Goal: Complete application form: Complete application form

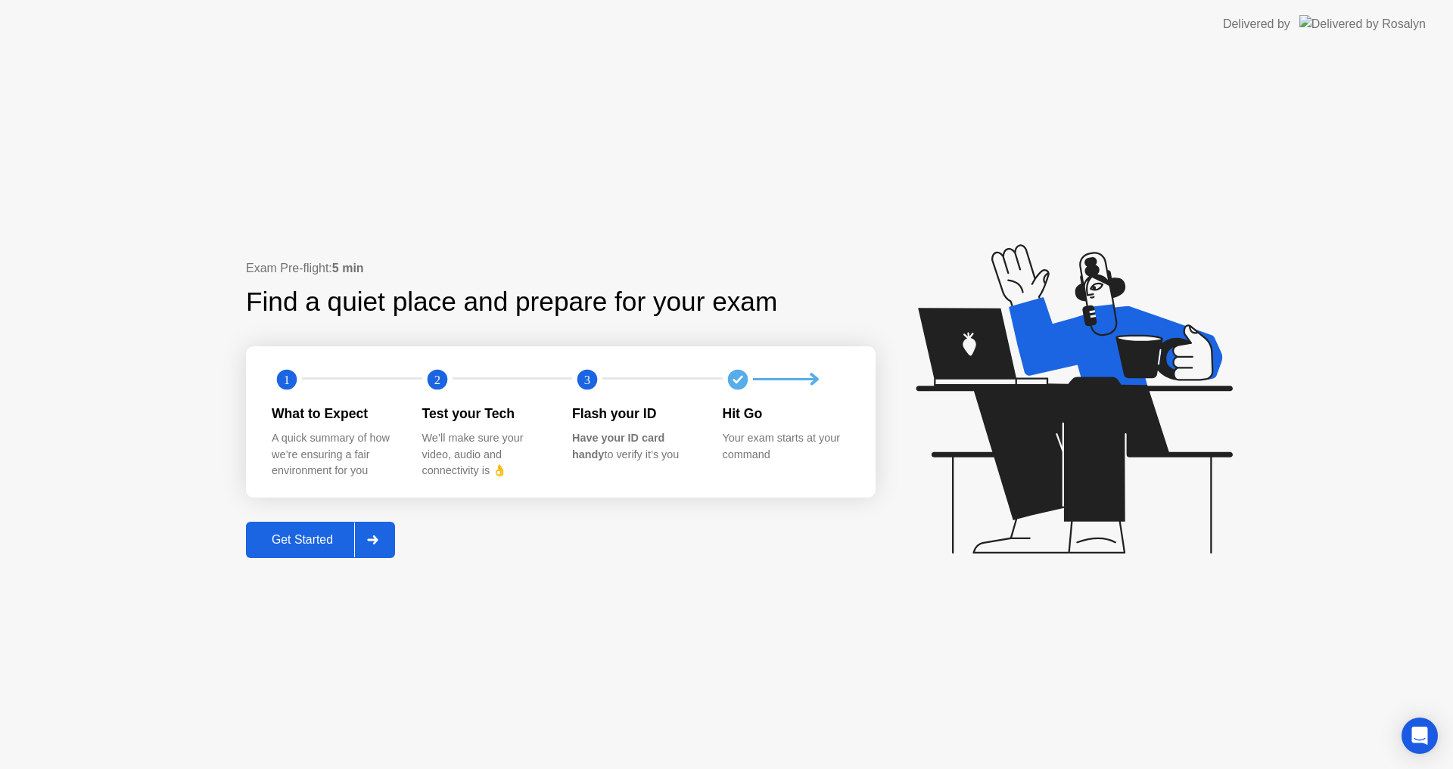
click at [313, 544] on div "Get Started" at bounding box center [302, 540] width 104 height 14
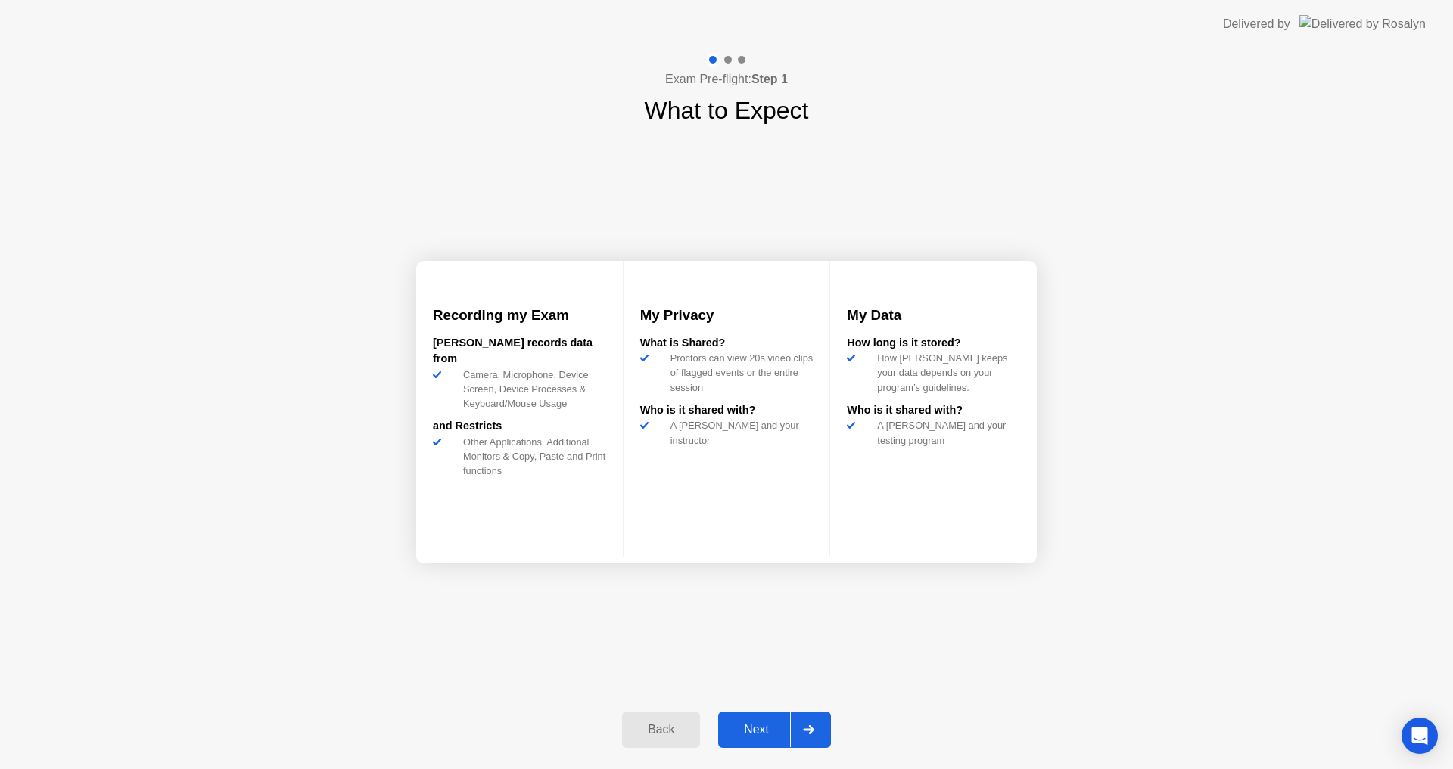
click at [759, 726] on div "Next" at bounding box center [756, 730] width 67 height 14
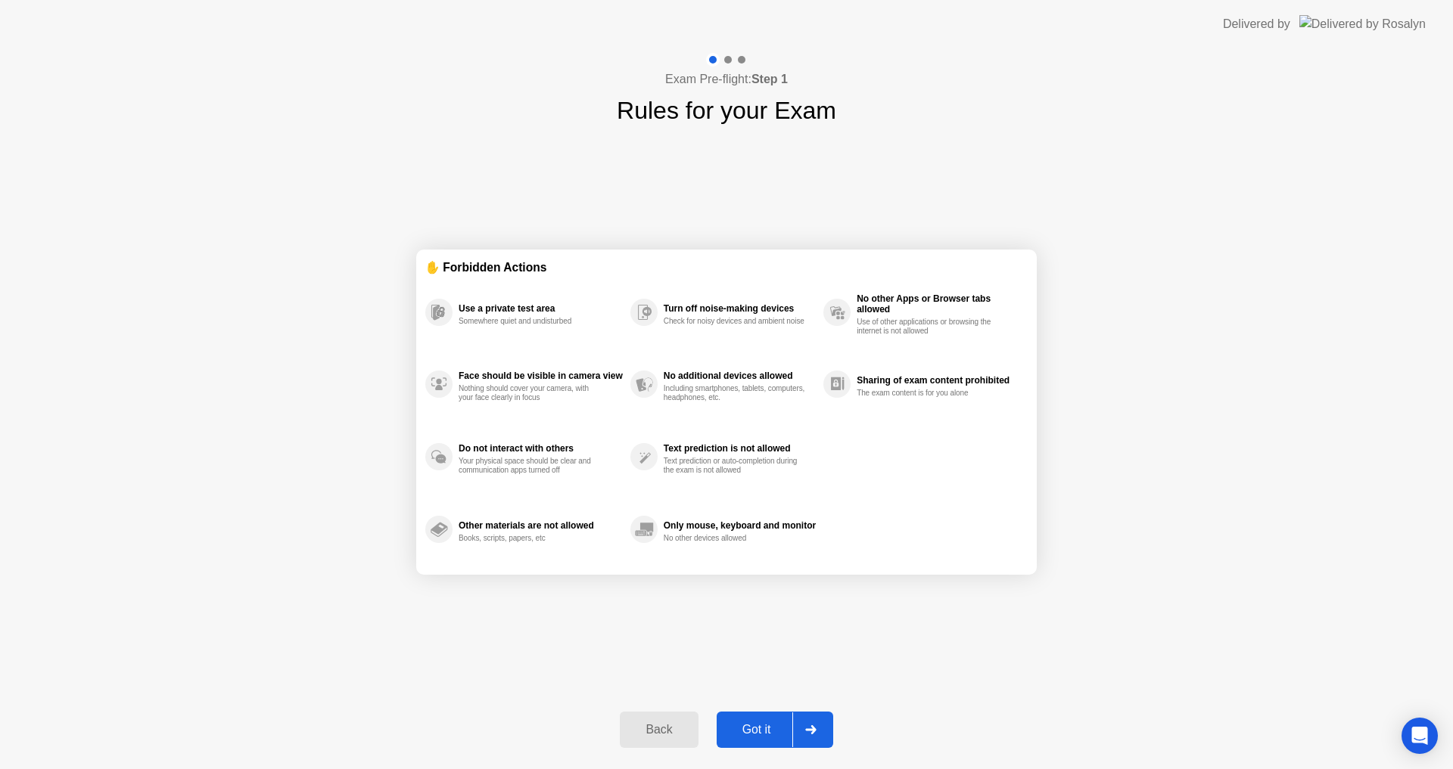
click at [754, 725] on div "Got it" at bounding box center [756, 730] width 71 height 14
select select "Available cameras"
select select "Available speakers"
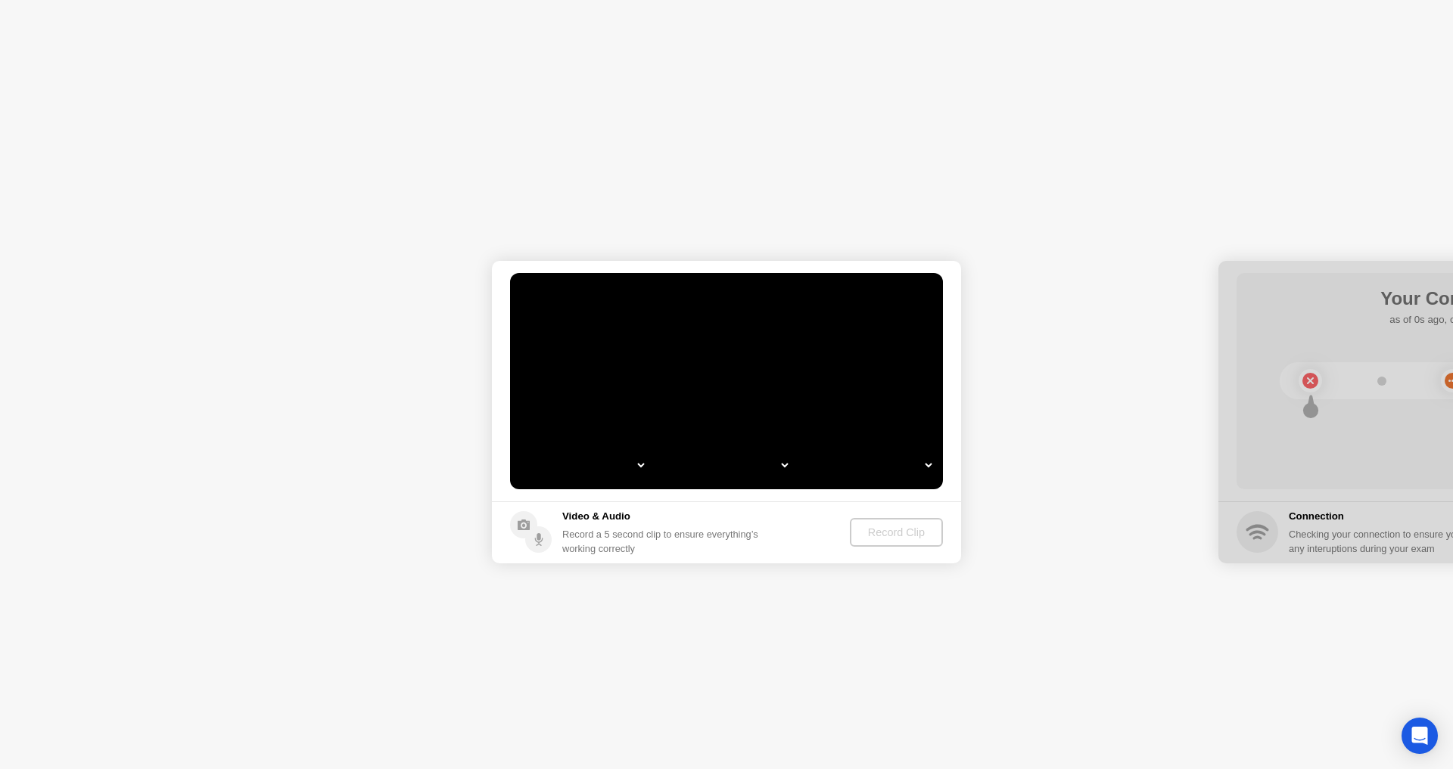
select select "*"
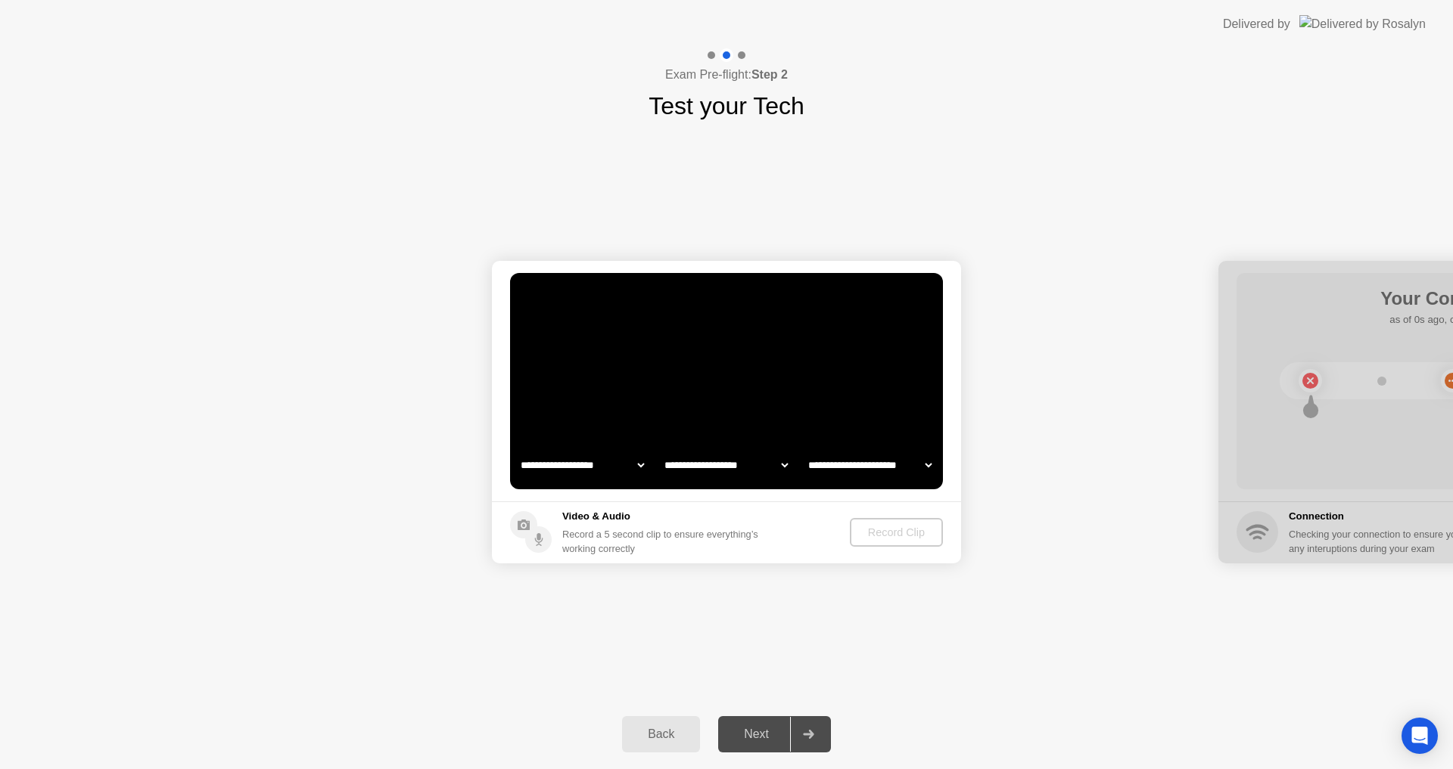
select select "**********"
select select "*******"
click at [754, 740] on div "Next" at bounding box center [756, 735] width 67 height 14
click at [758, 741] on div "Next" at bounding box center [756, 735] width 67 height 14
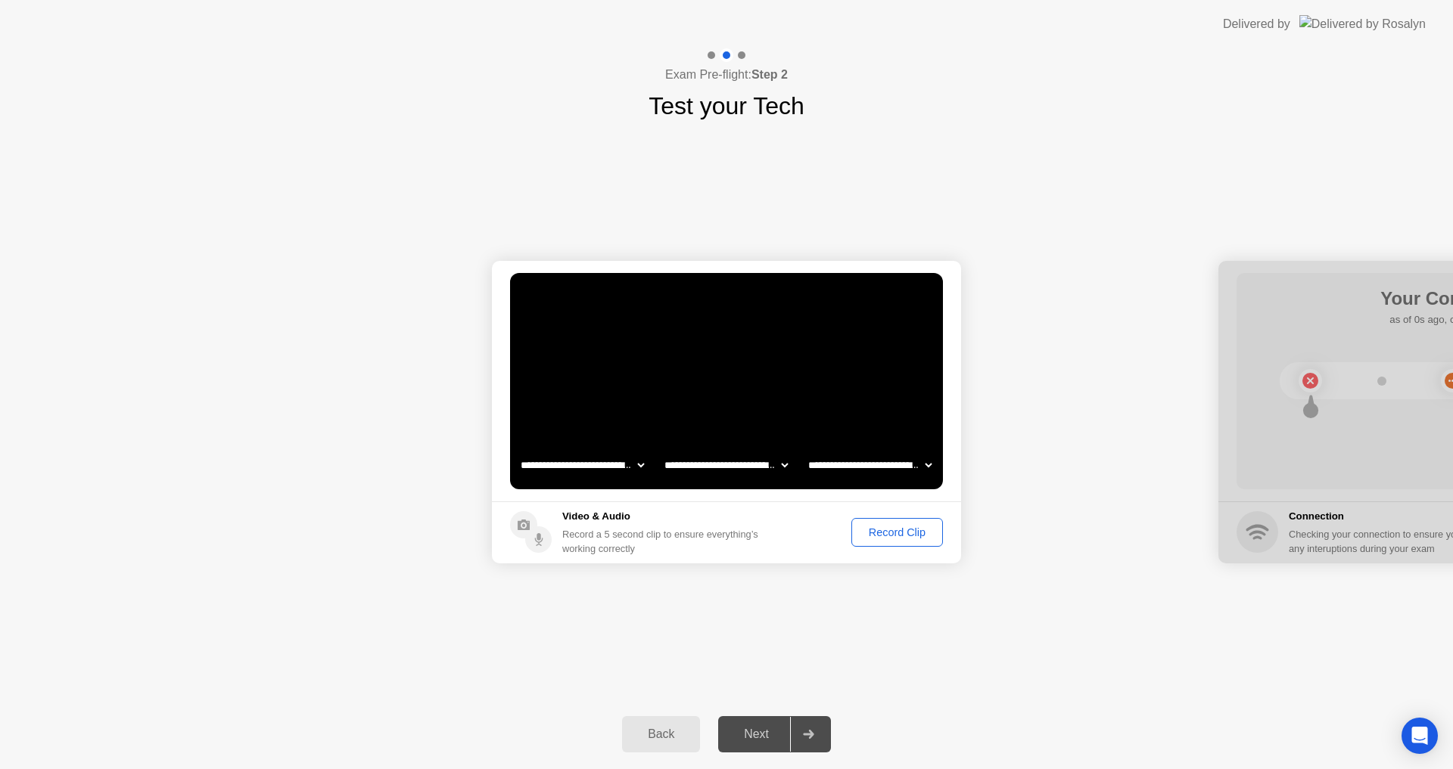
click at [760, 760] on div "Back Next" at bounding box center [726, 735] width 1453 height 70
click at [763, 733] on div "Next" at bounding box center [756, 735] width 67 height 14
click at [763, 734] on div "Next" at bounding box center [756, 735] width 67 height 14
click at [892, 533] on div "Record Clip" at bounding box center [896, 533] width 81 height 12
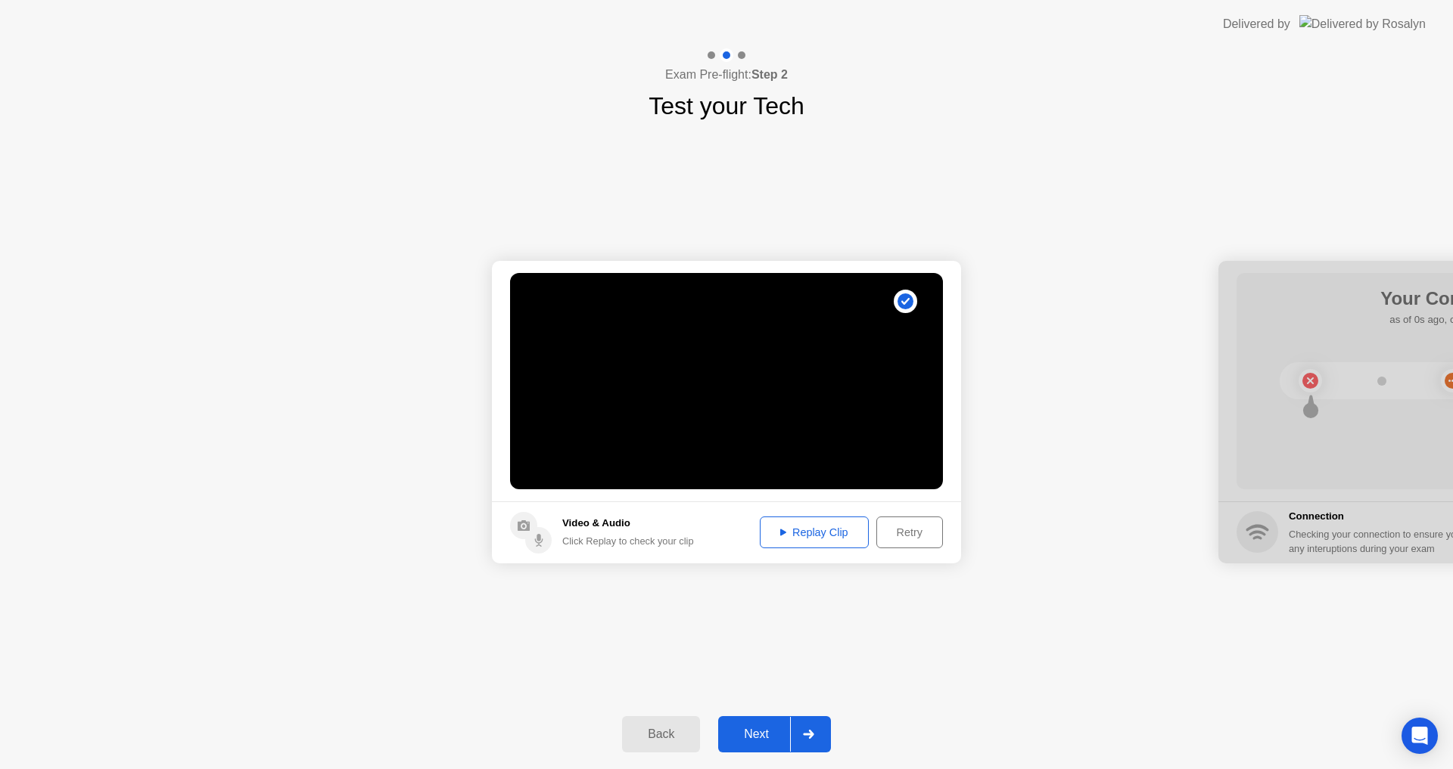
click at [749, 741] on div "Next" at bounding box center [756, 735] width 67 height 14
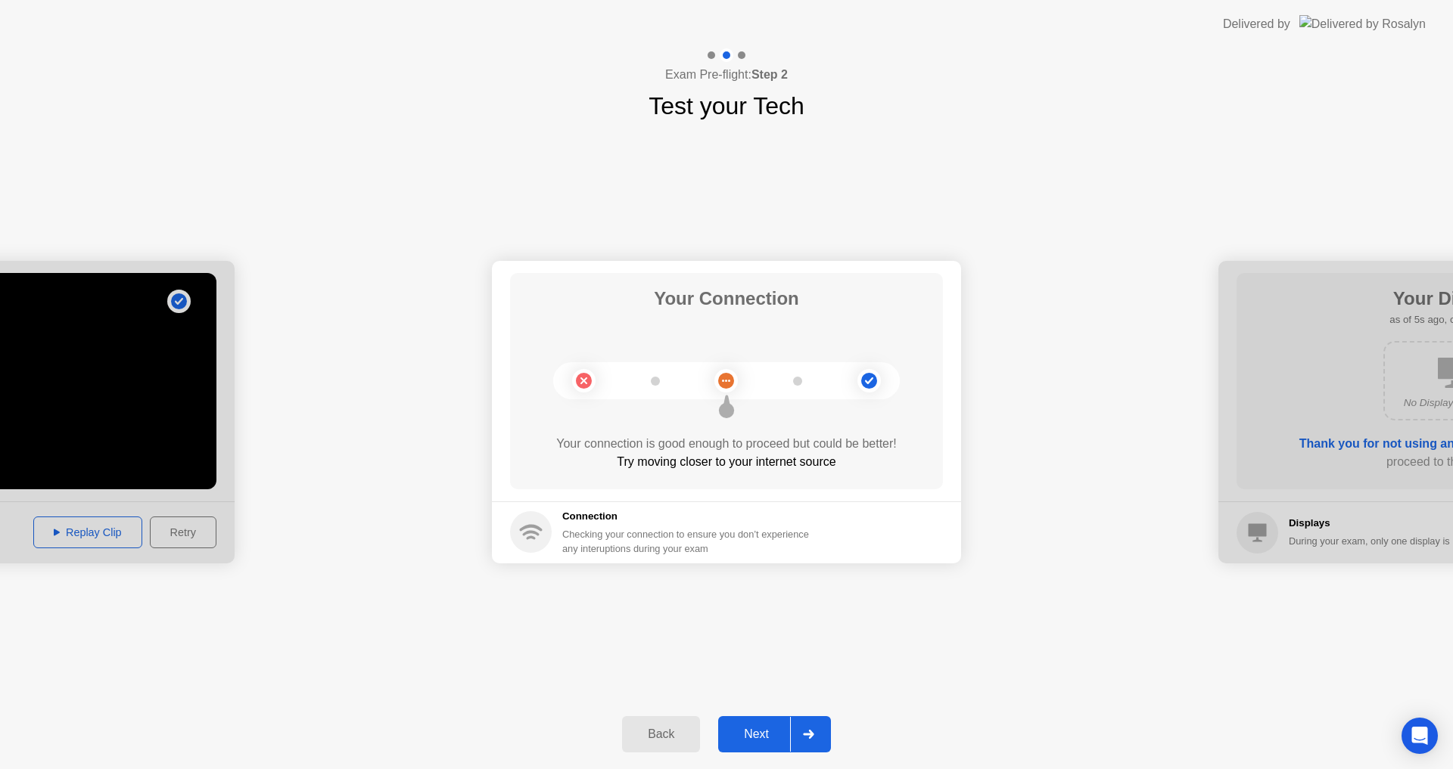
click at [765, 736] on div "Next" at bounding box center [756, 735] width 67 height 14
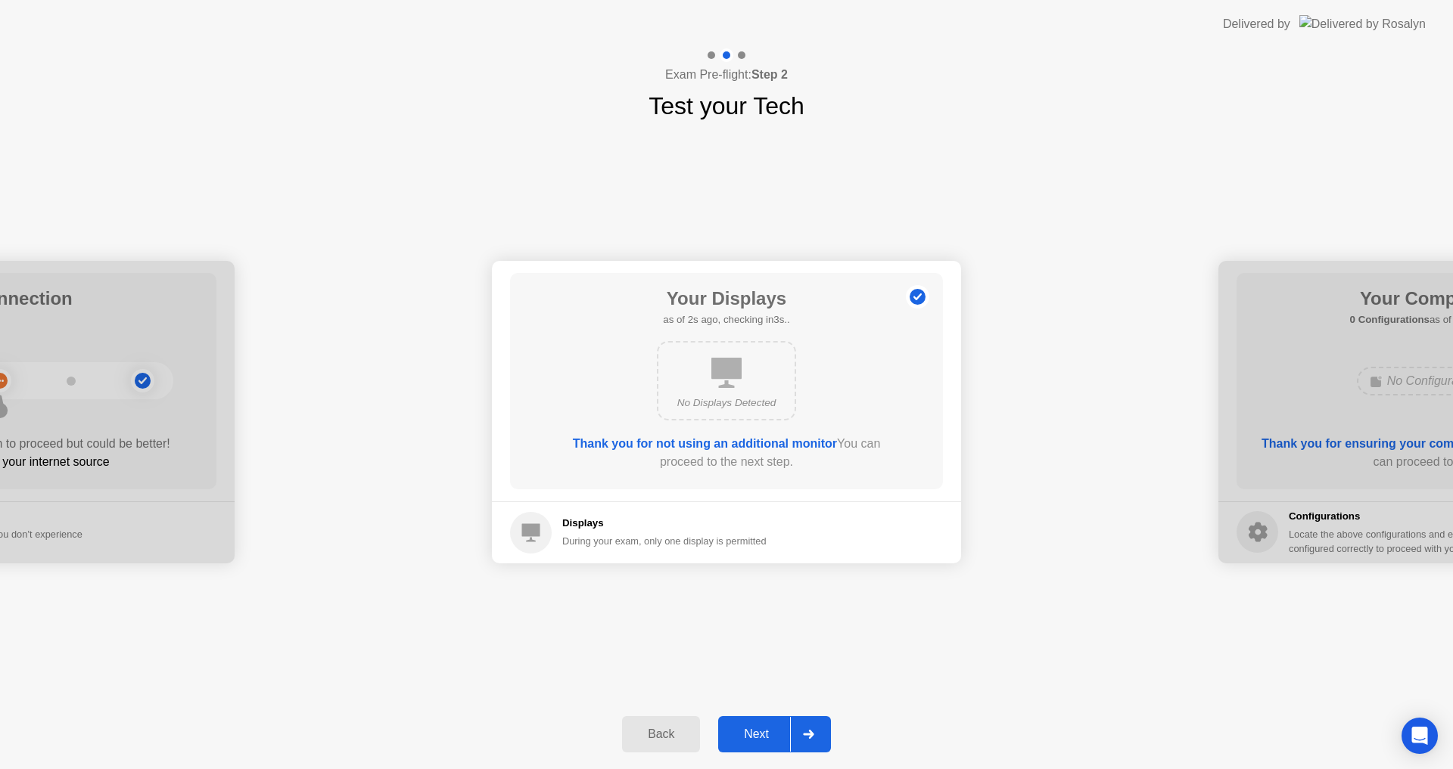
click at [765, 736] on div "Next" at bounding box center [756, 735] width 67 height 14
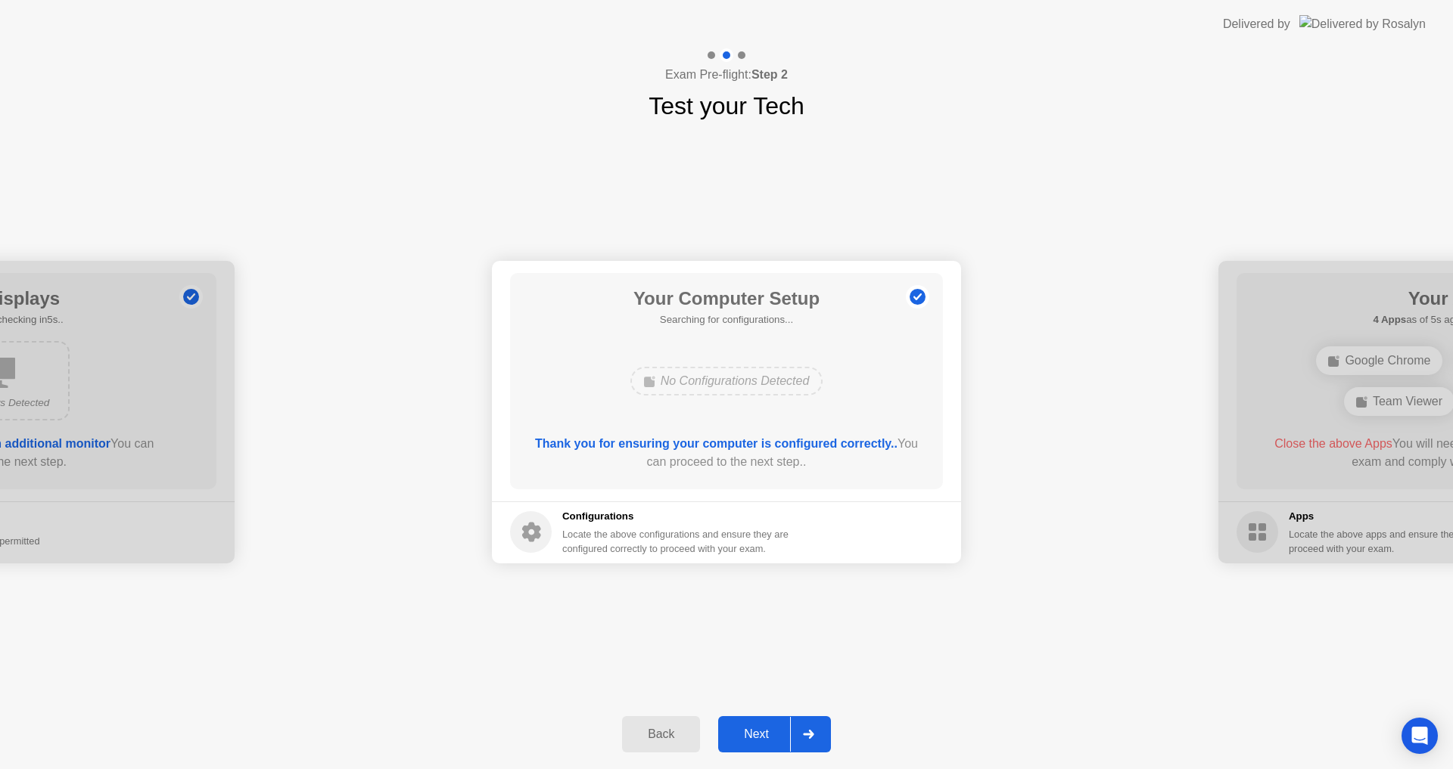
click at [763, 737] on div "Next" at bounding box center [756, 735] width 67 height 14
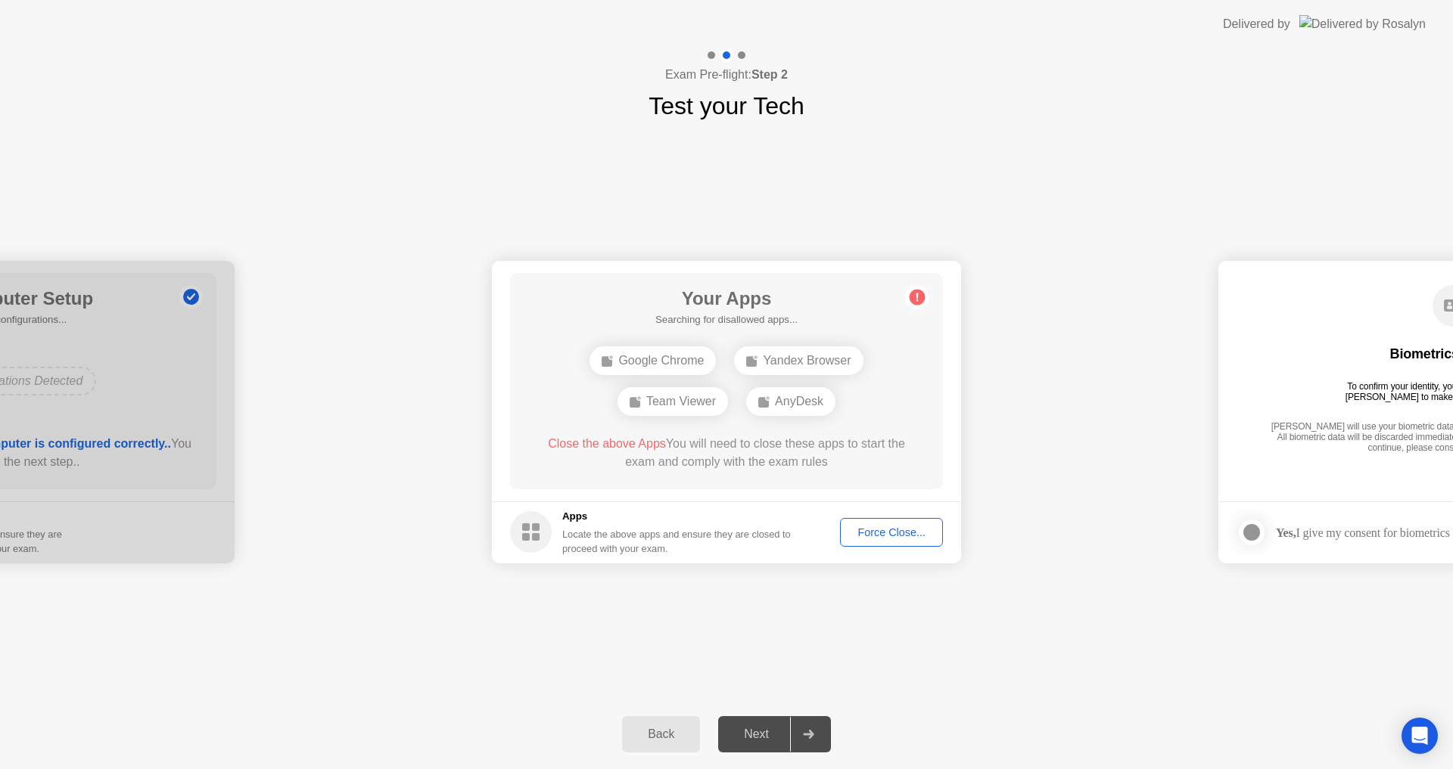
click at [763, 737] on div "Next" at bounding box center [756, 735] width 67 height 14
click at [882, 533] on div "Force Close..." at bounding box center [891, 533] width 92 height 12
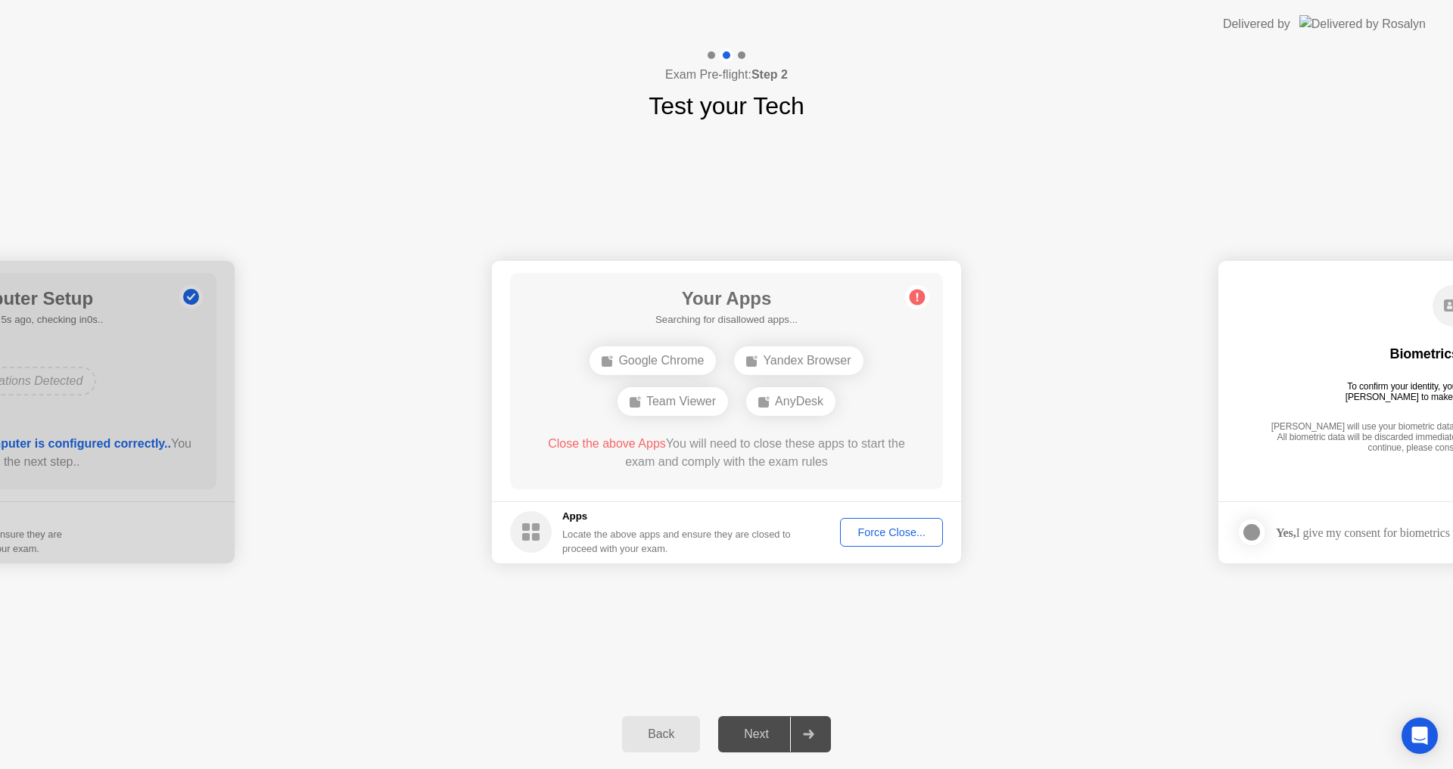
click at [769, 731] on div "Next" at bounding box center [756, 735] width 67 height 14
click at [894, 523] on button "Force Close..." at bounding box center [891, 532] width 103 height 29
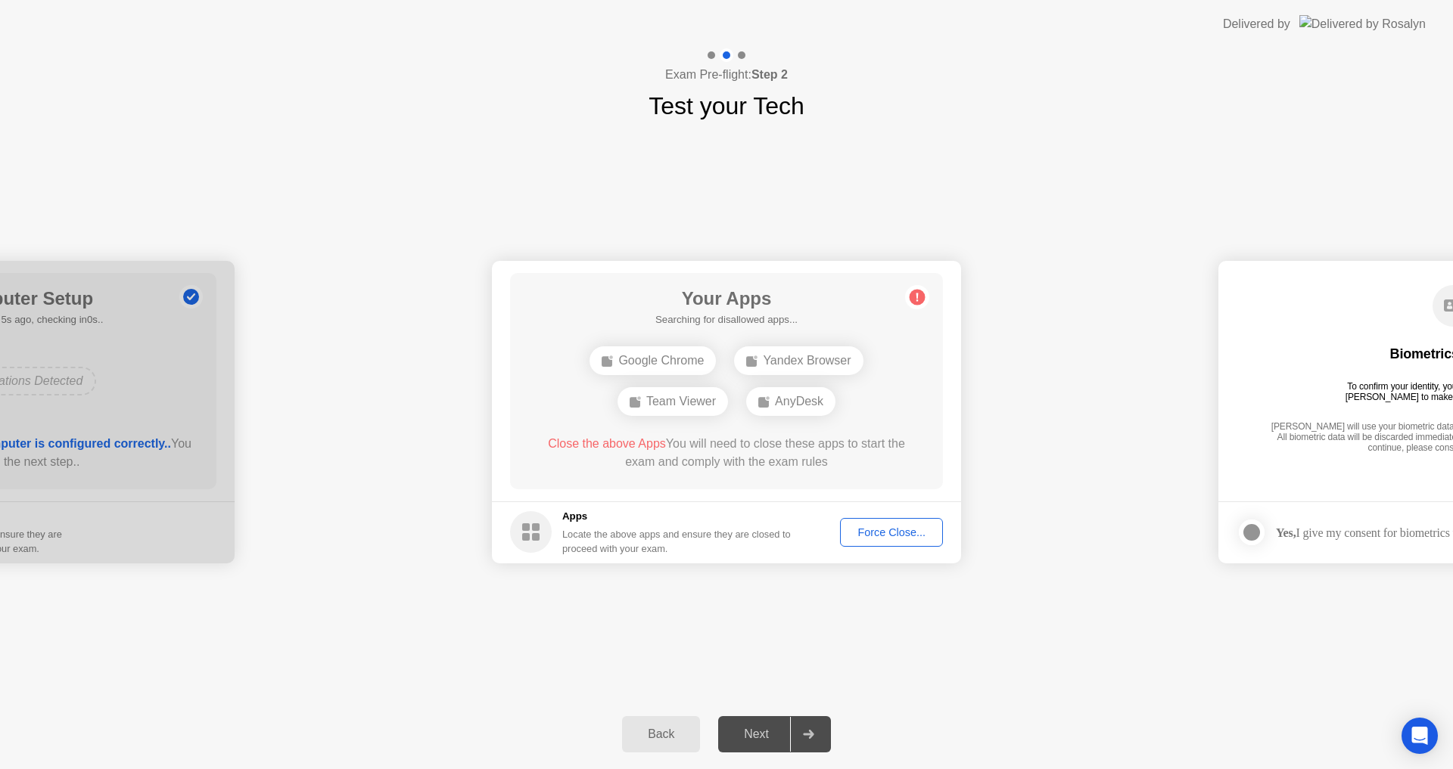
click at [760, 735] on div "Next" at bounding box center [756, 735] width 67 height 14
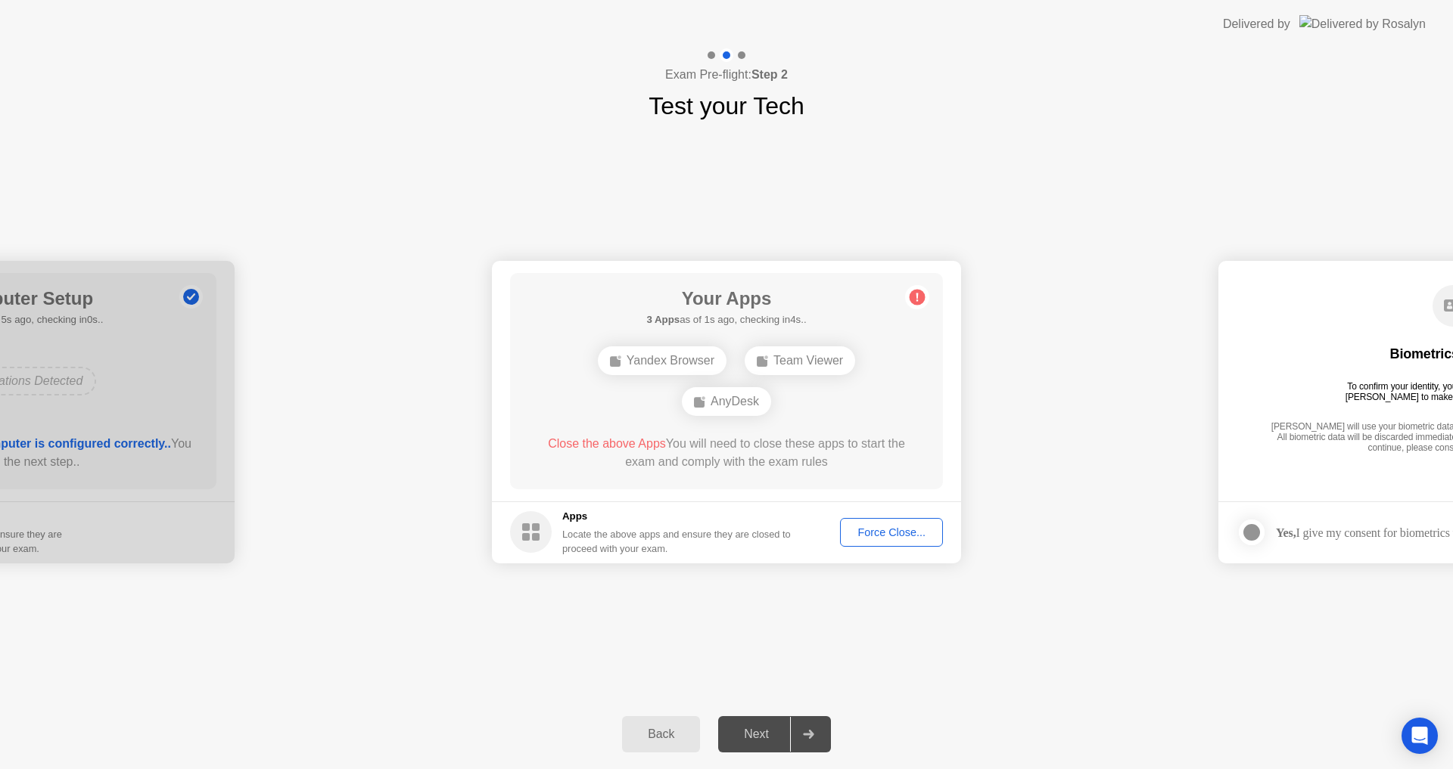
drag, startPoint x: 903, startPoint y: 529, endPoint x: 787, endPoint y: 554, distance: 118.4
click at [787, 554] on footer "Apps Locate the above apps and ensure they are closed to proceed with your exam…" at bounding box center [726, 533] width 469 height 62
click at [760, 737] on div "Next" at bounding box center [756, 735] width 67 height 14
click at [721, 403] on div "AnyDesk" at bounding box center [726, 401] width 89 height 29
click at [527, 528] on rect at bounding box center [526, 528] width 8 height 8
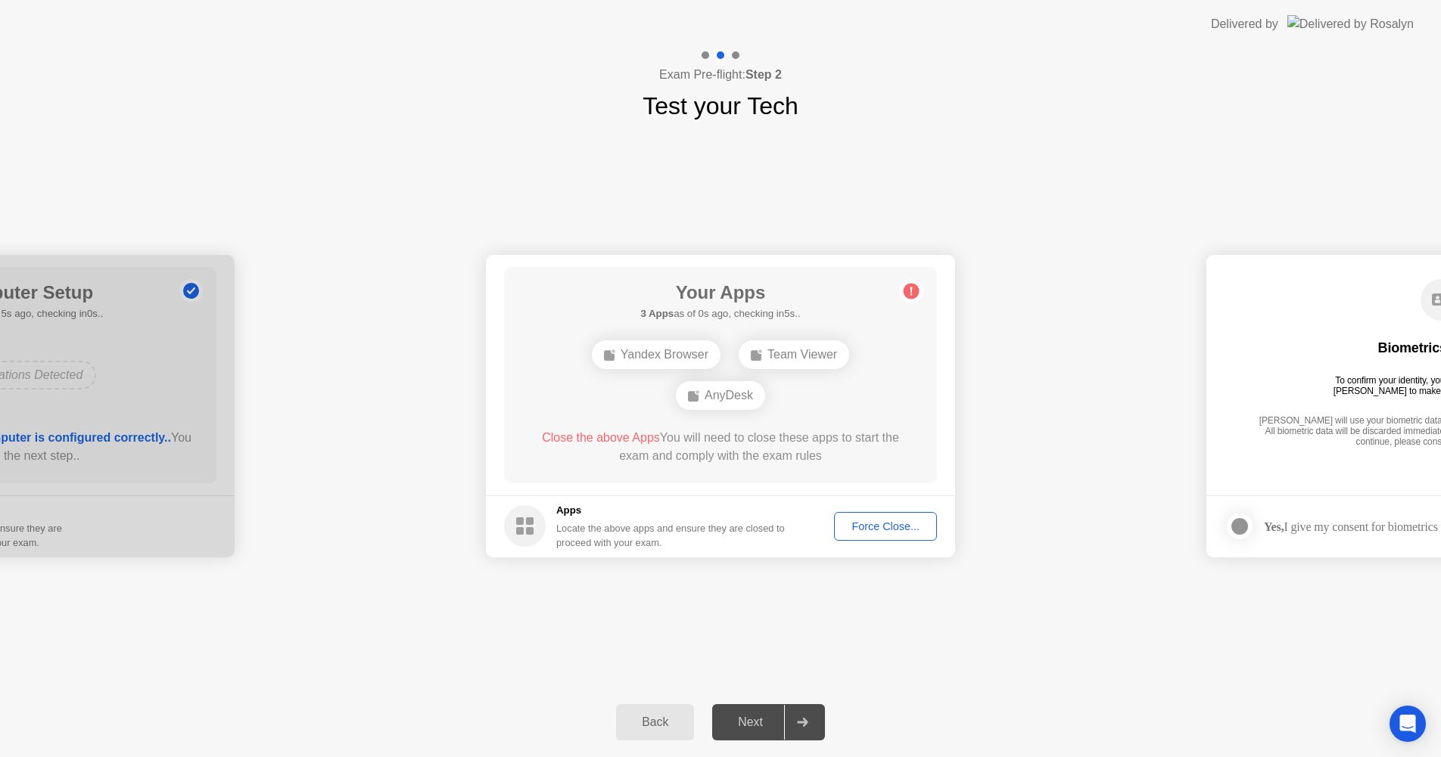
click at [586, 692] on div "Back Next" at bounding box center [720, 723] width 1441 height 70
click at [806, 726] on icon at bounding box center [802, 722] width 11 height 9
click at [860, 528] on div "Force Close..." at bounding box center [885, 527] width 92 height 12
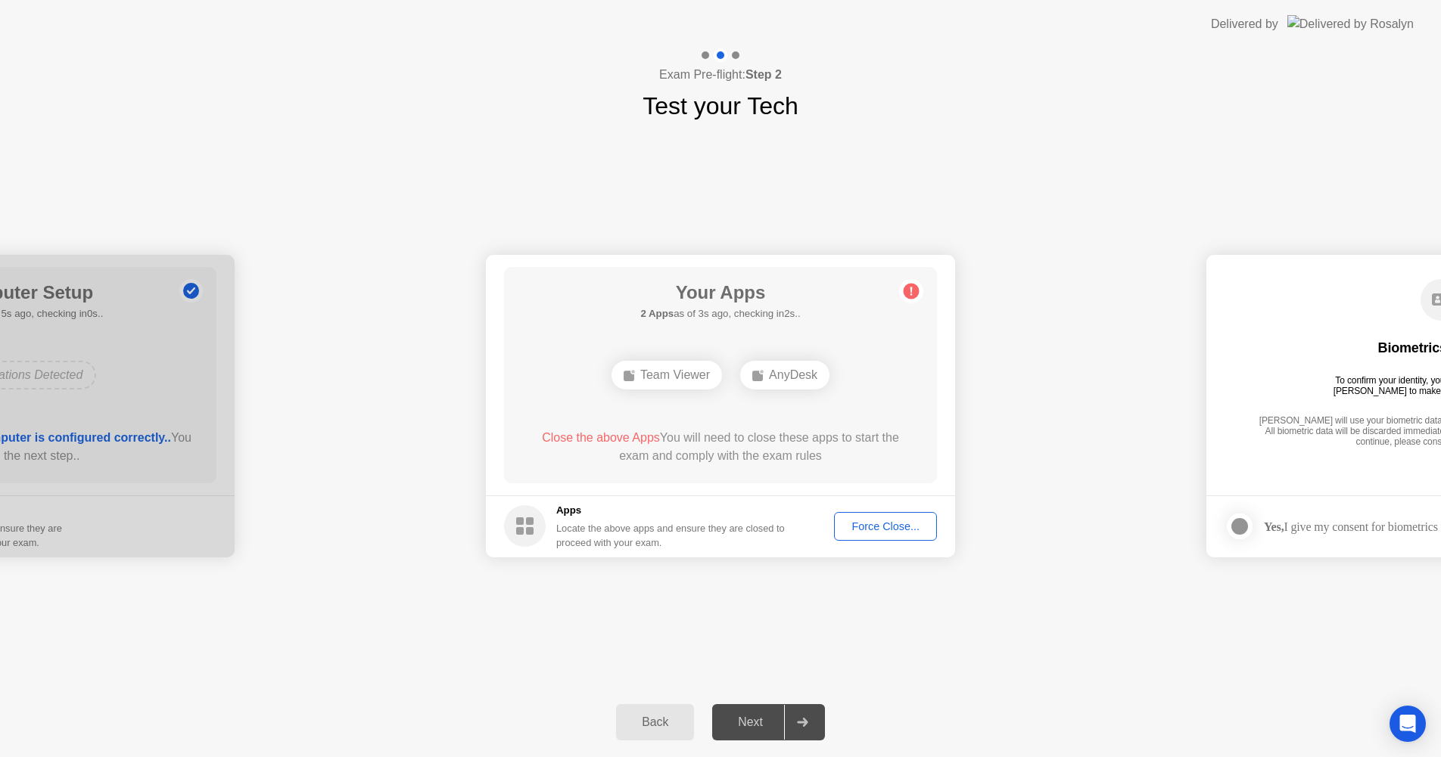
click at [673, 370] on div "Team Viewer" at bounding box center [666, 375] width 110 height 29
click at [869, 527] on div "Force Close..." at bounding box center [885, 527] width 92 height 12
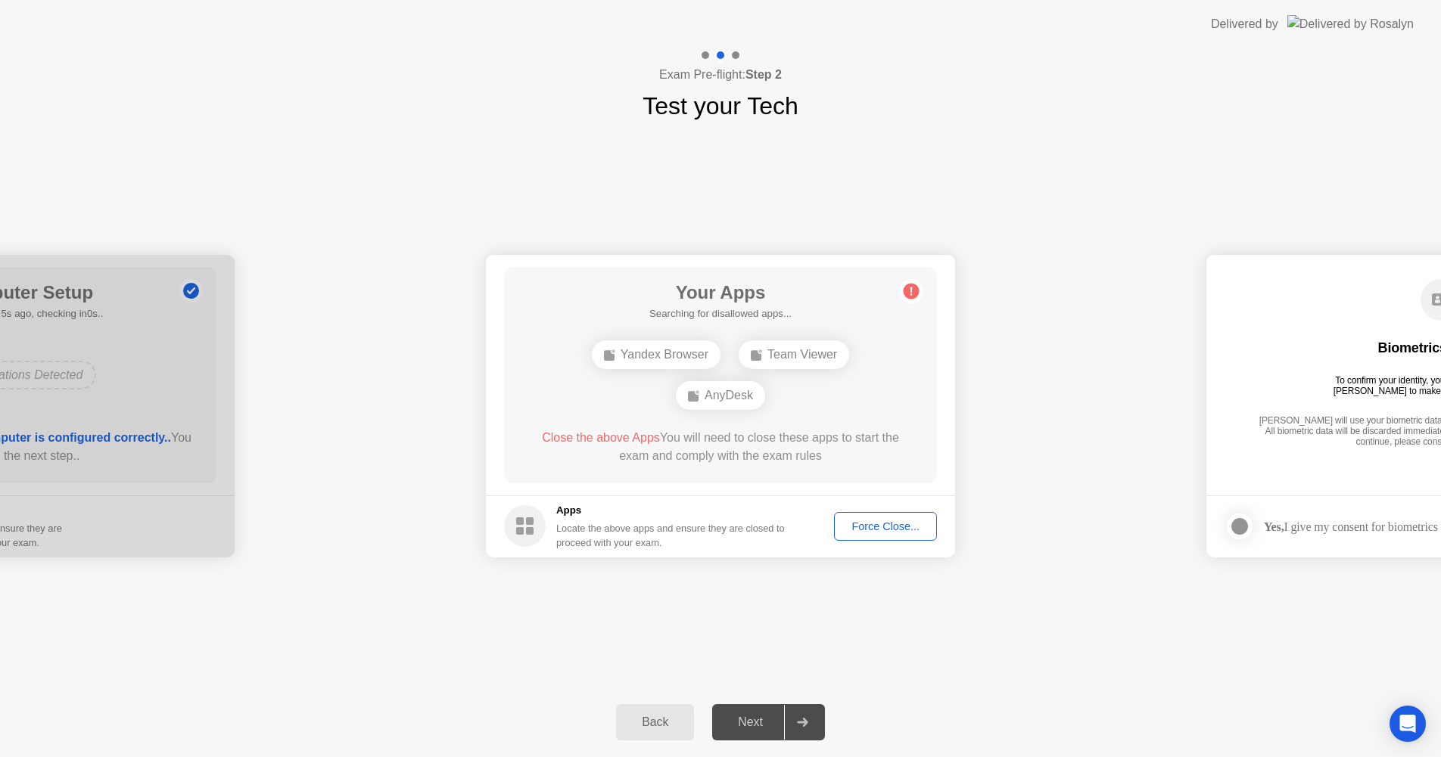
click at [911, 292] on icon at bounding box center [911, 291] width 2 height 8
click at [865, 521] on div "Force Close..." at bounding box center [885, 527] width 92 height 12
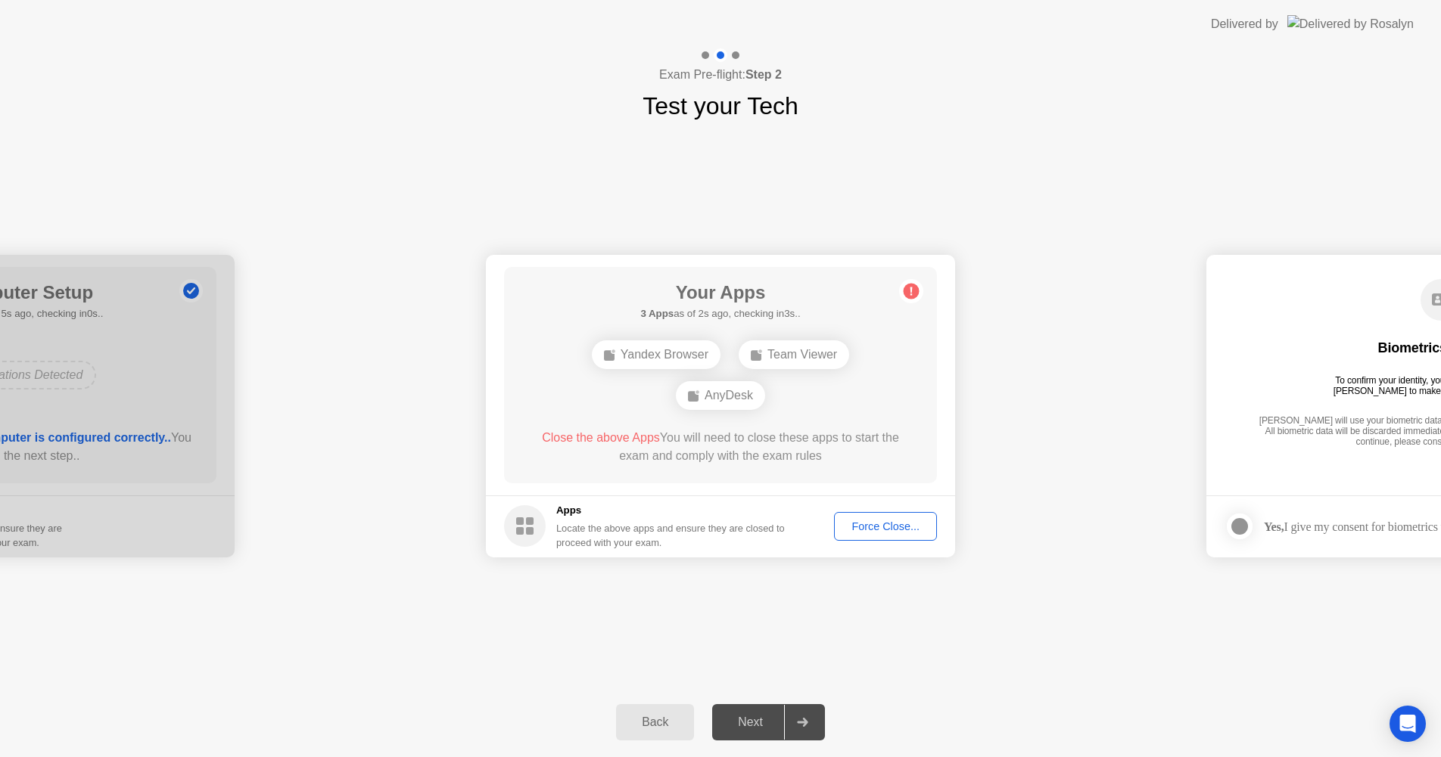
click at [889, 529] on div "Force Close..." at bounding box center [885, 527] width 92 height 12
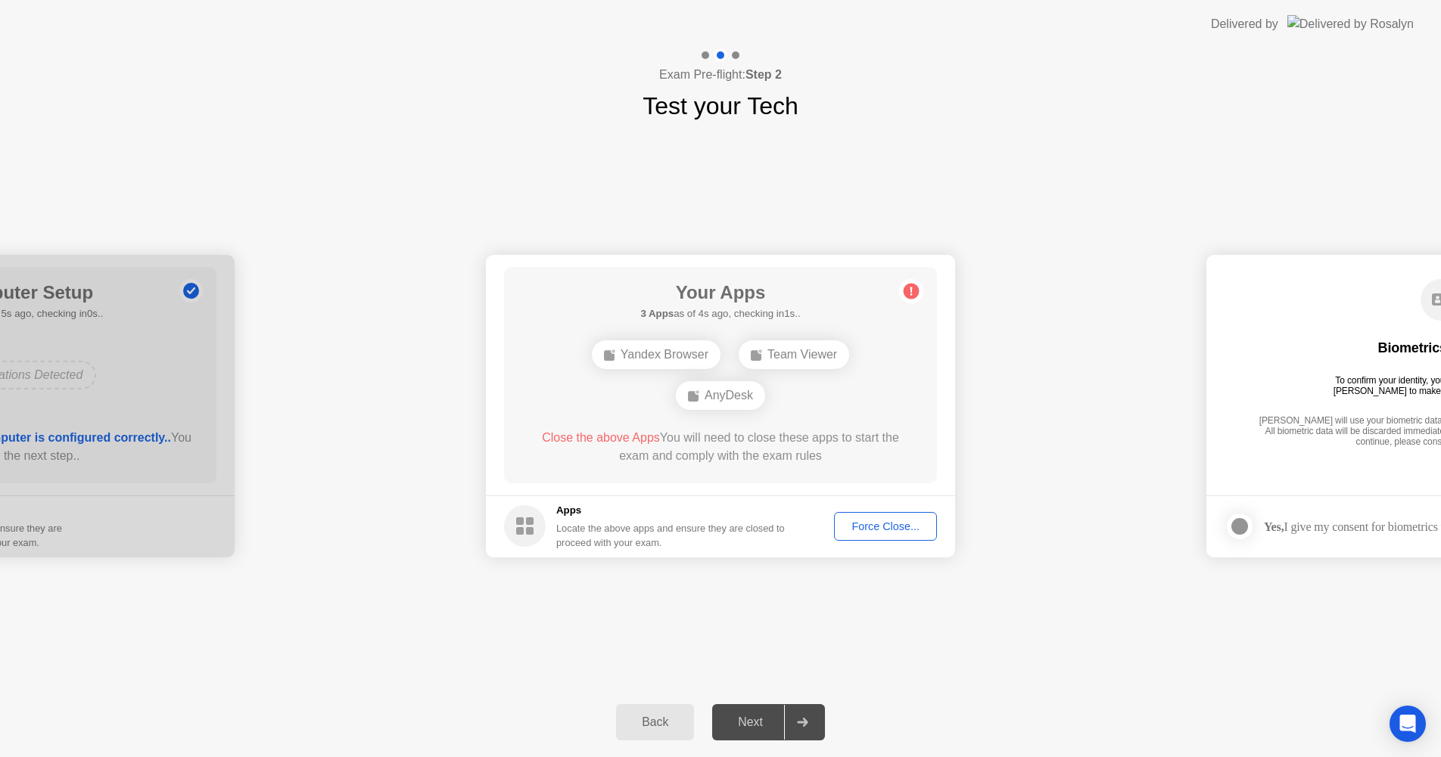
click at [877, 527] on div "Force Close..." at bounding box center [885, 527] width 92 height 12
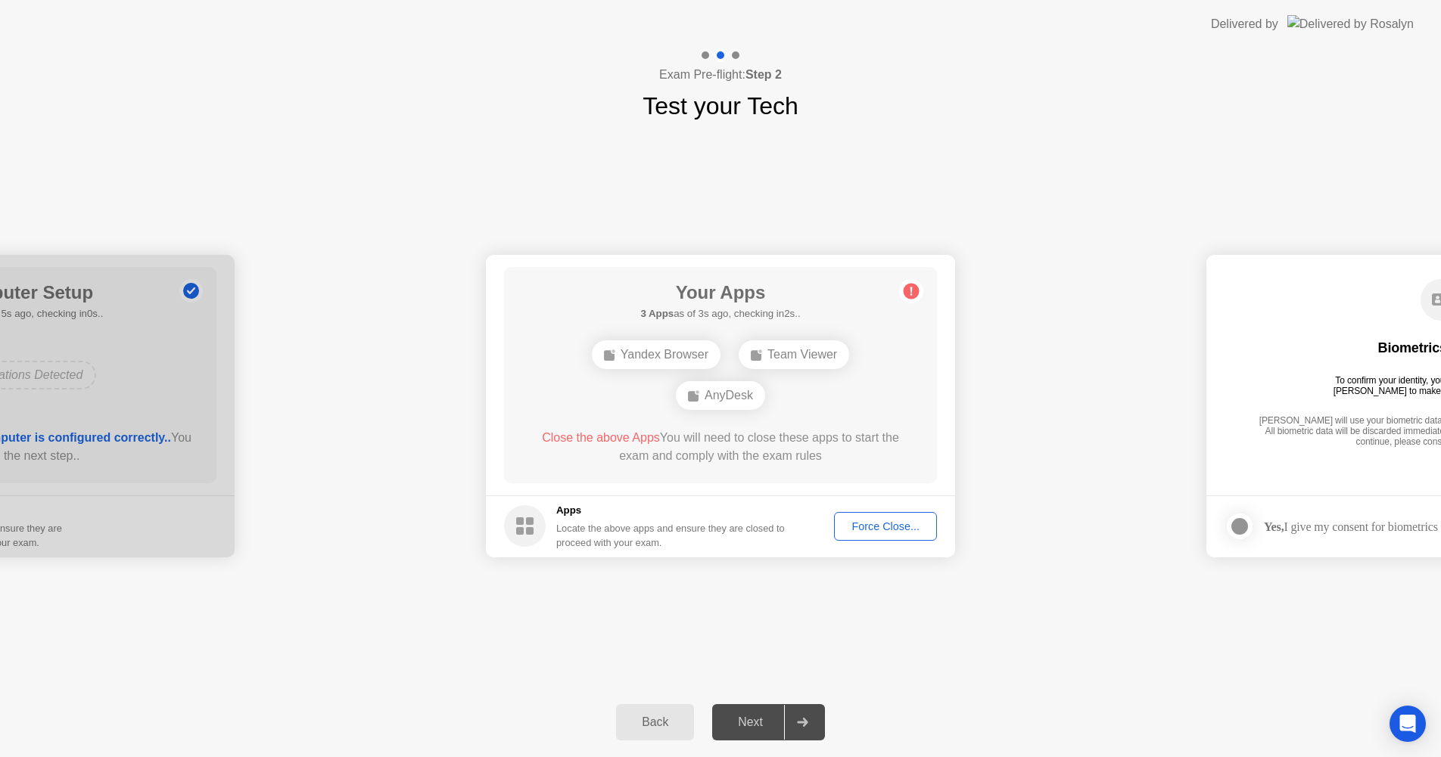
click at [891, 527] on div "Force Close..." at bounding box center [885, 527] width 92 height 12
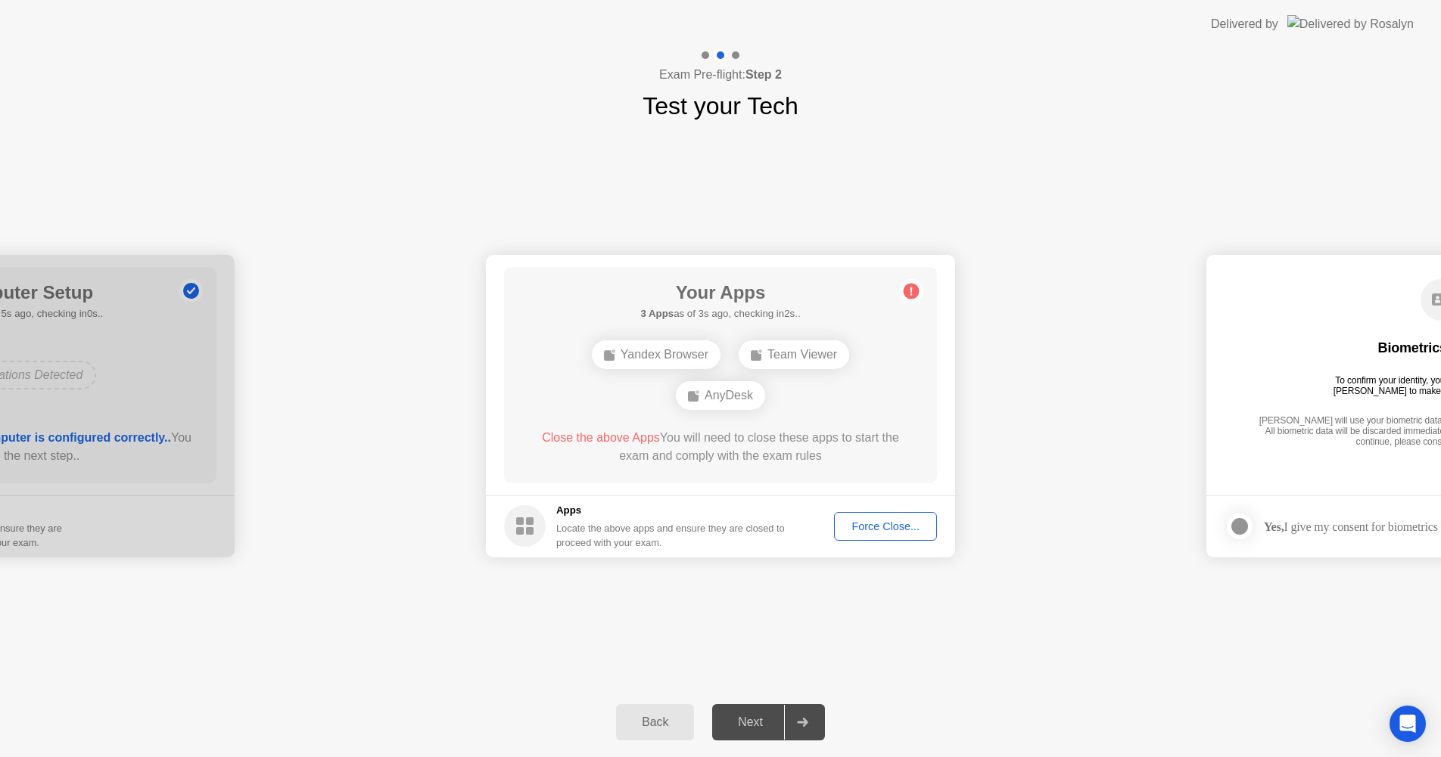
click at [878, 528] on div "Force Close..." at bounding box center [885, 527] width 92 height 12
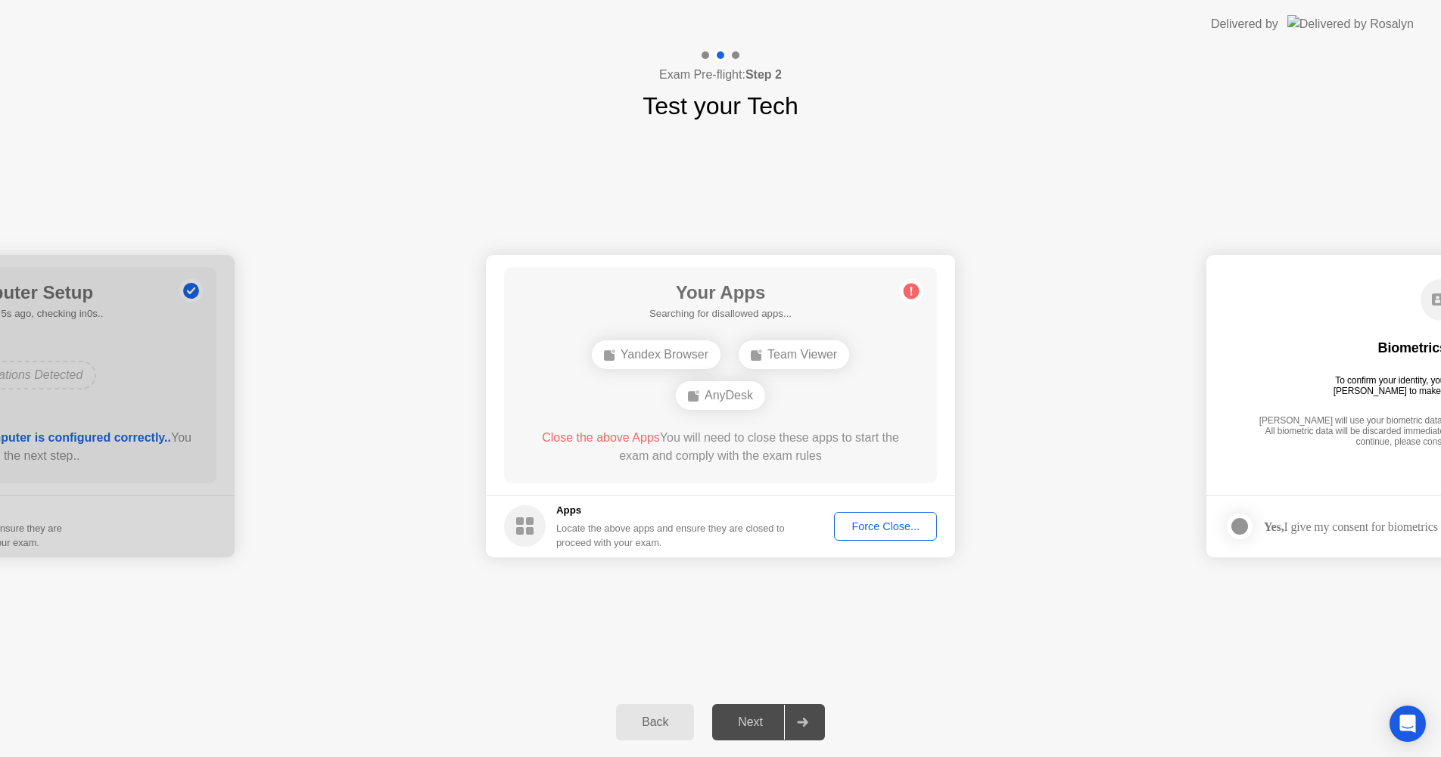
click at [886, 531] on div "Force Close..." at bounding box center [885, 527] width 92 height 12
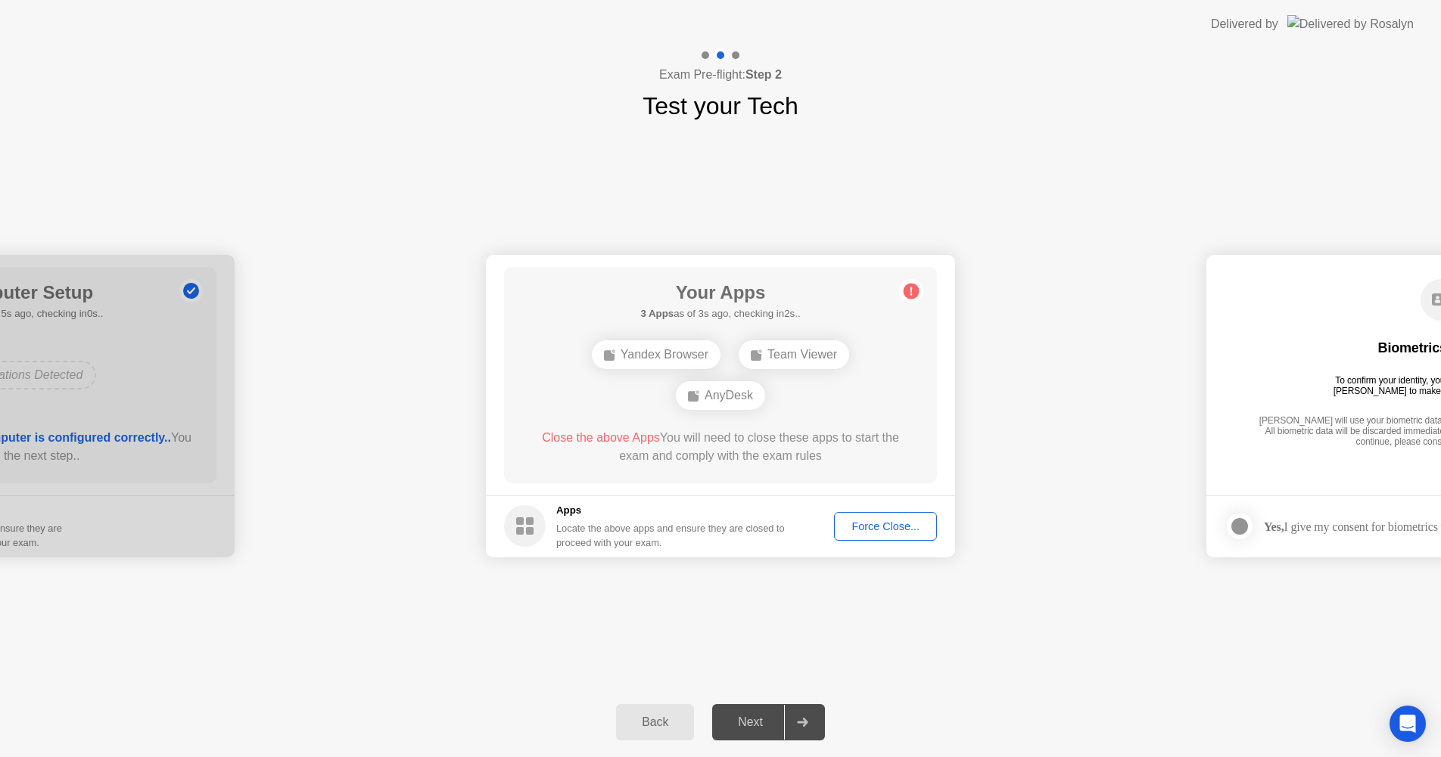
click at [877, 527] on div "Force Close..." at bounding box center [885, 527] width 92 height 12
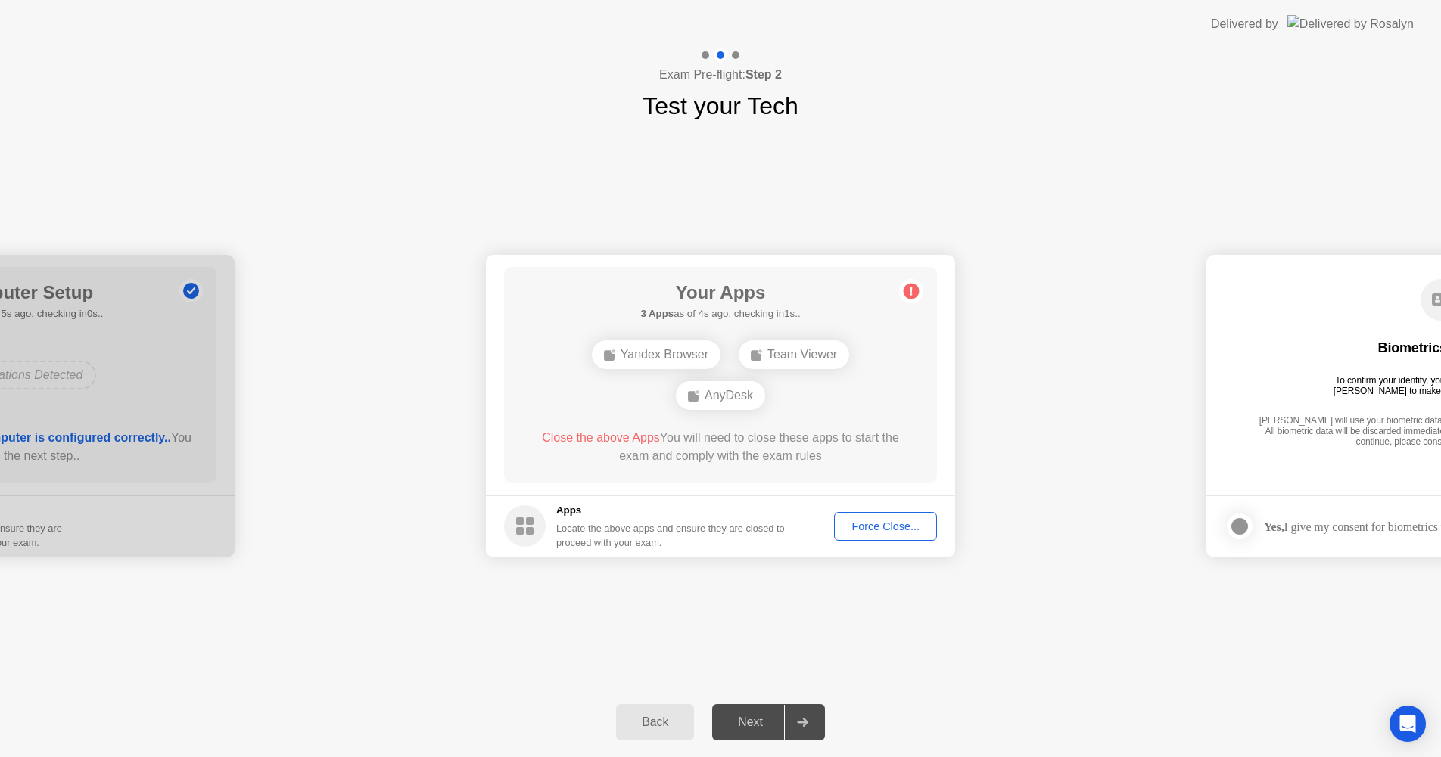
click at [917, 298] on icon at bounding box center [911, 291] width 24 height 24
click at [915, 288] on circle at bounding box center [911, 291] width 16 height 16
click at [868, 522] on div "Force Close..." at bounding box center [885, 527] width 92 height 12
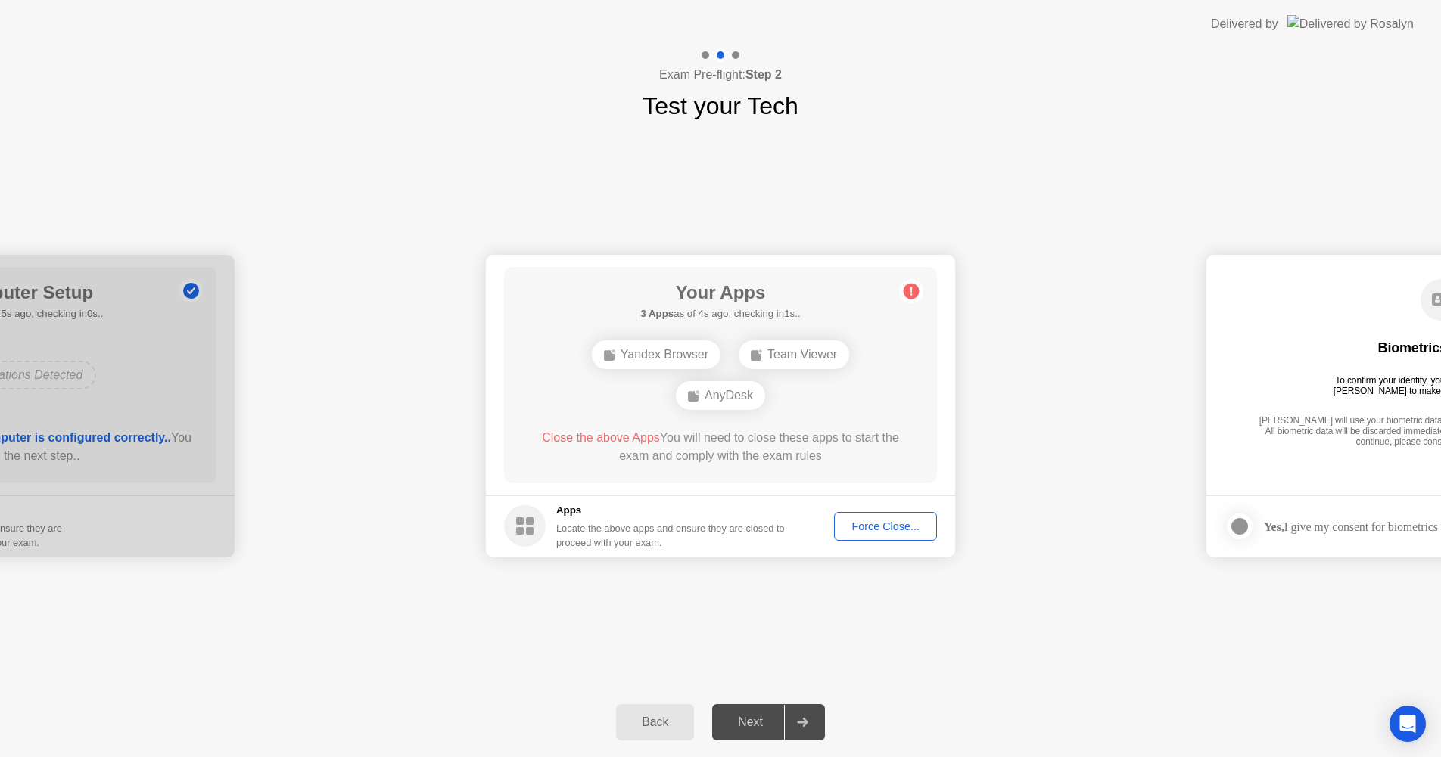
drag, startPoint x: 537, startPoint y: 437, endPoint x: 786, endPoint y: 446, distance: 249.1
click at [786, 446] on div "Close the above Apps You will need to close these apps to start the exam and co…" at bounding box center [721, 447] width 390 height 36
click at [530, 524] on icon at bounding box center [525, 526] width 42 height 42
click at [863, 522] on div "Force Close..." at bounding box center [885, 527] width 92 height 12
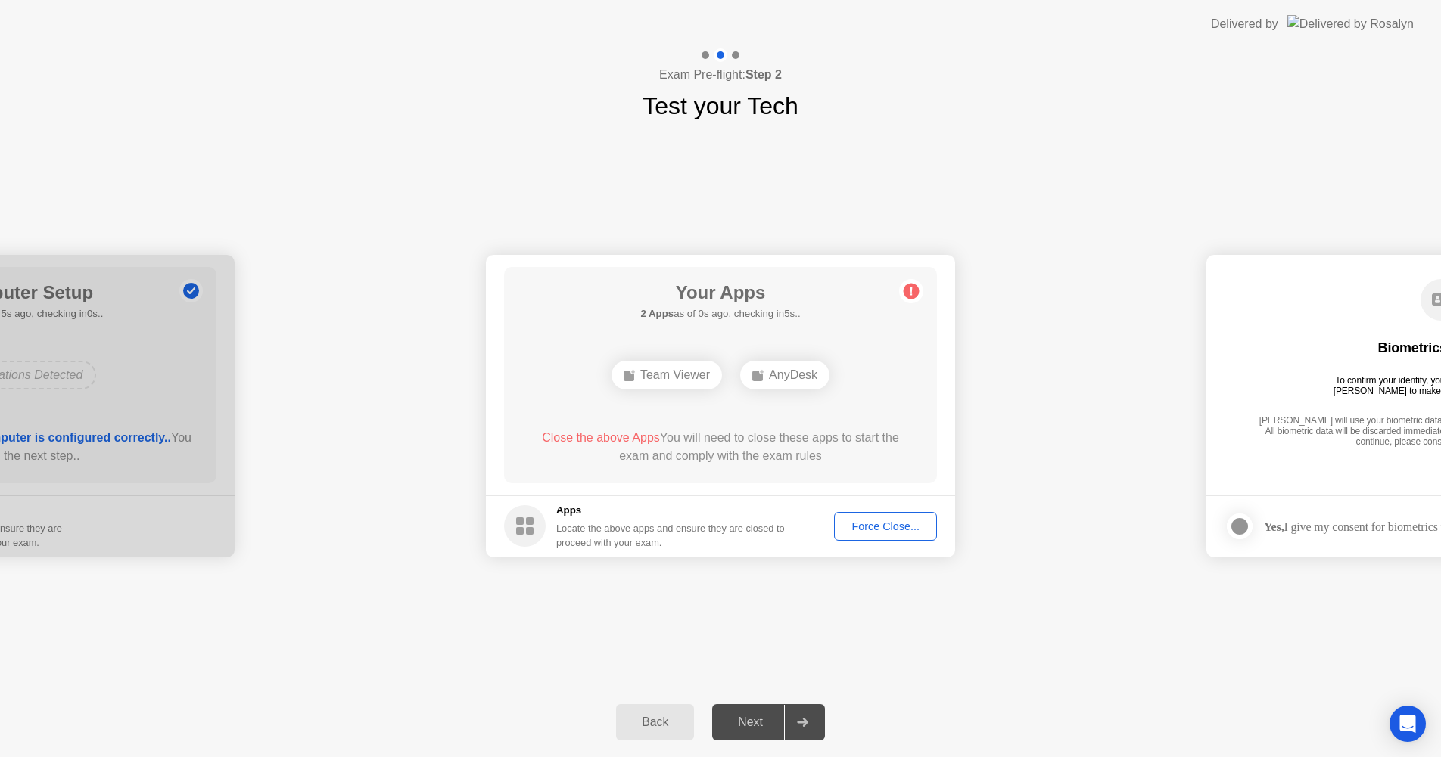
click at [872, 526] on div "Force Close..." at bounding box center [885, 527] width 92 height 12
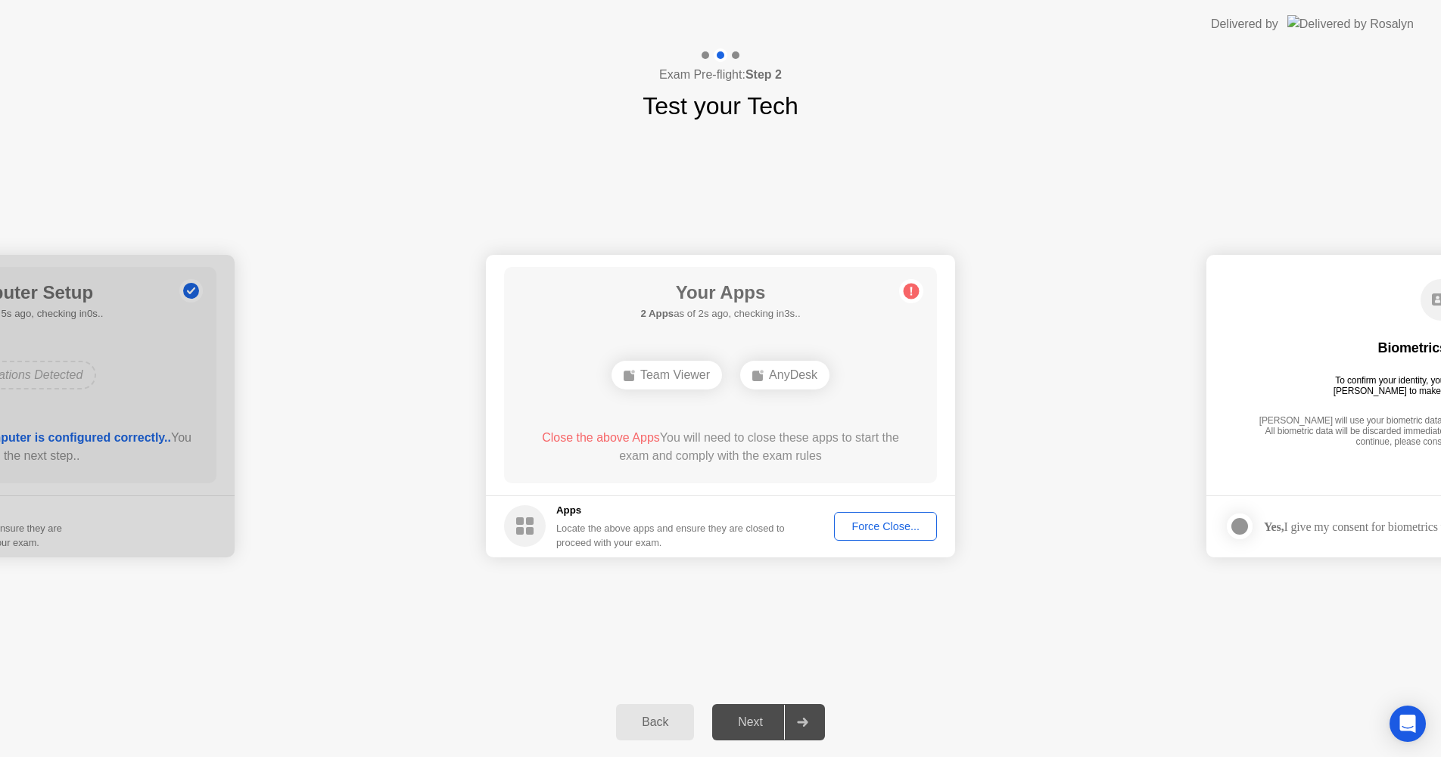
click at [704, 378] on div "Team Viewer" at bounding box center [666, 375] width 110 height 29
click at [891, 528] on div "Force Close..." at bounding box center [885, 527] width 92 height 12
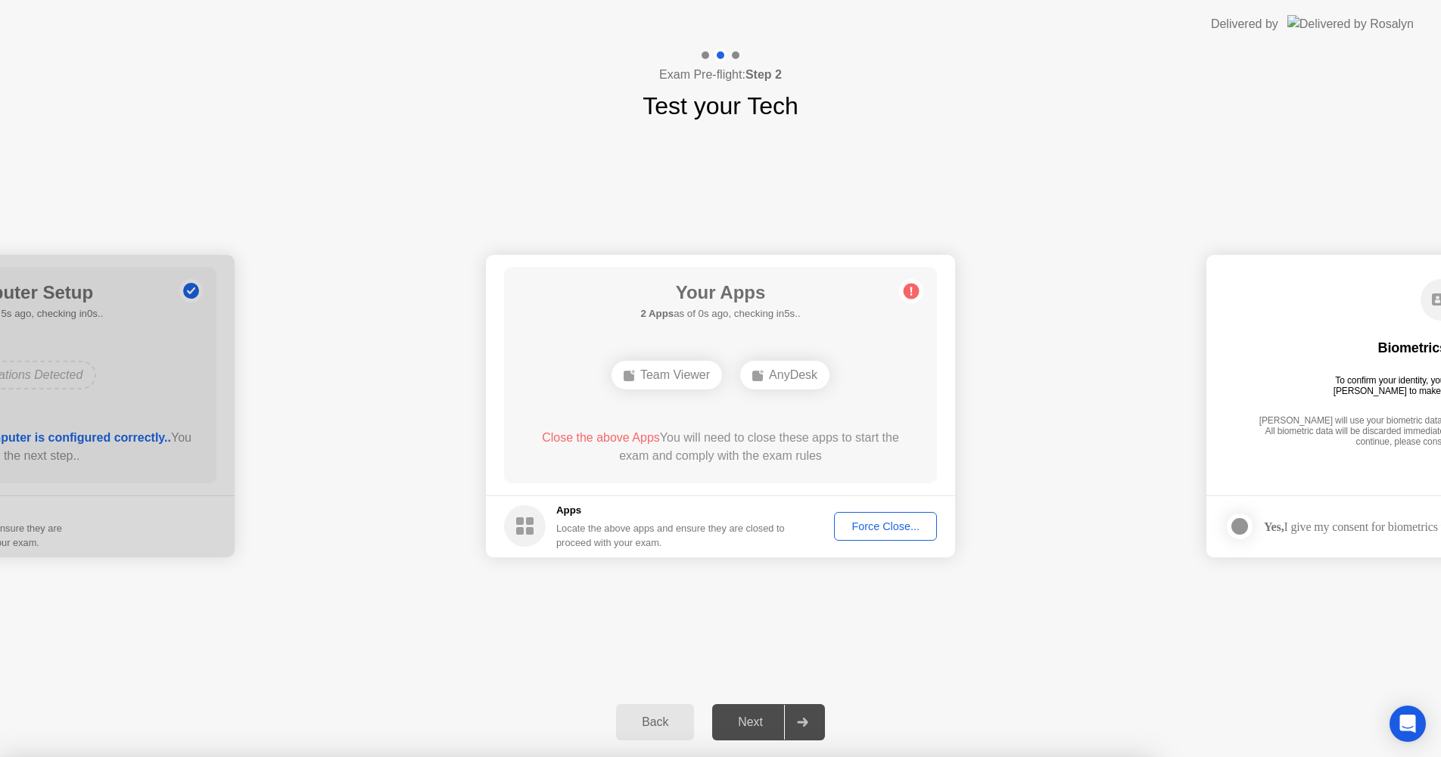
click at [192, 757] on div at bounding box center [720, 757] width 1441 height 0
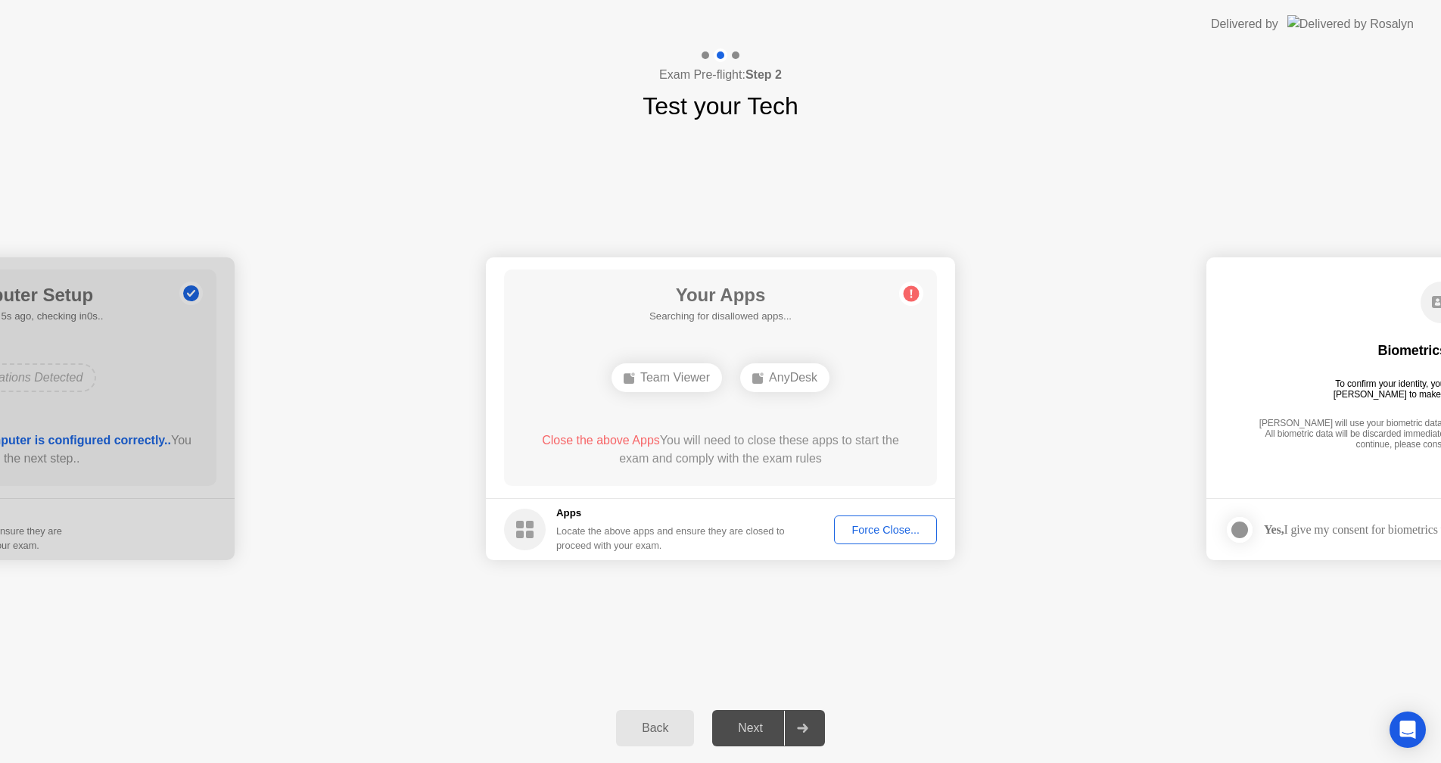
click at [875, 533] on div "Force Close..." at bounding box center [885, 530] width 92 height 12
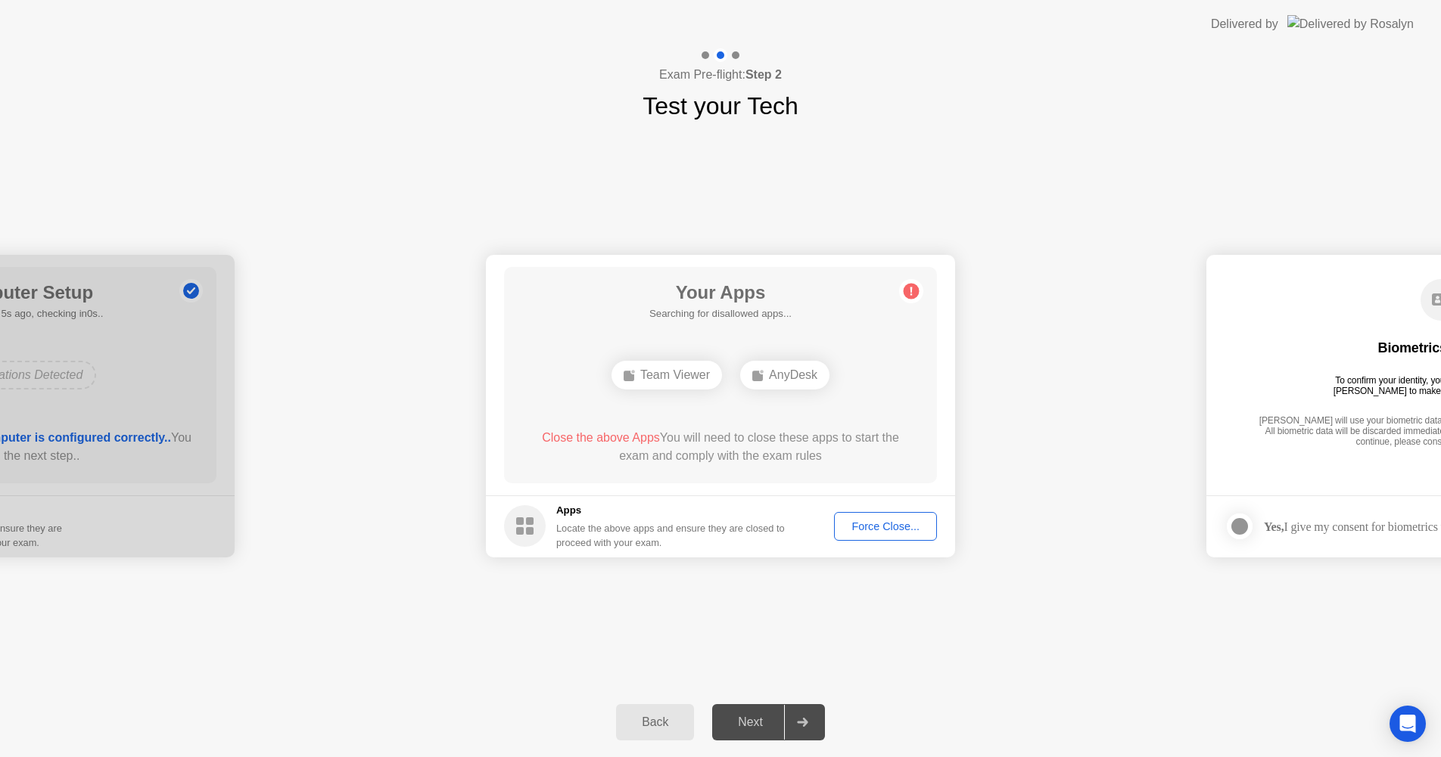
click at [871, 528] on div "Force Close..." at bounding box center [885, 527] width 92 height 12
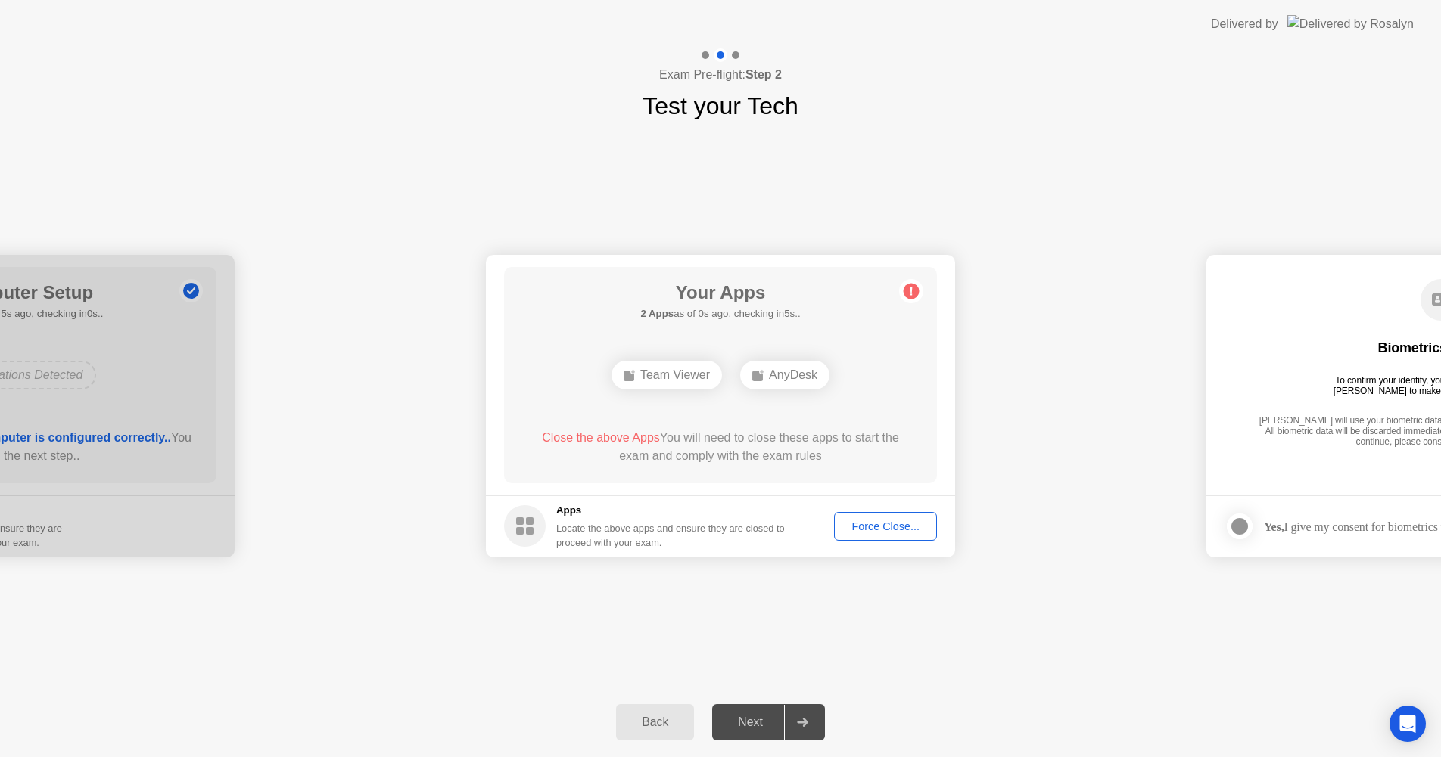
click at [866, 530] on div "Force Close..." at bounding box center [885, 527] width 92 height 12
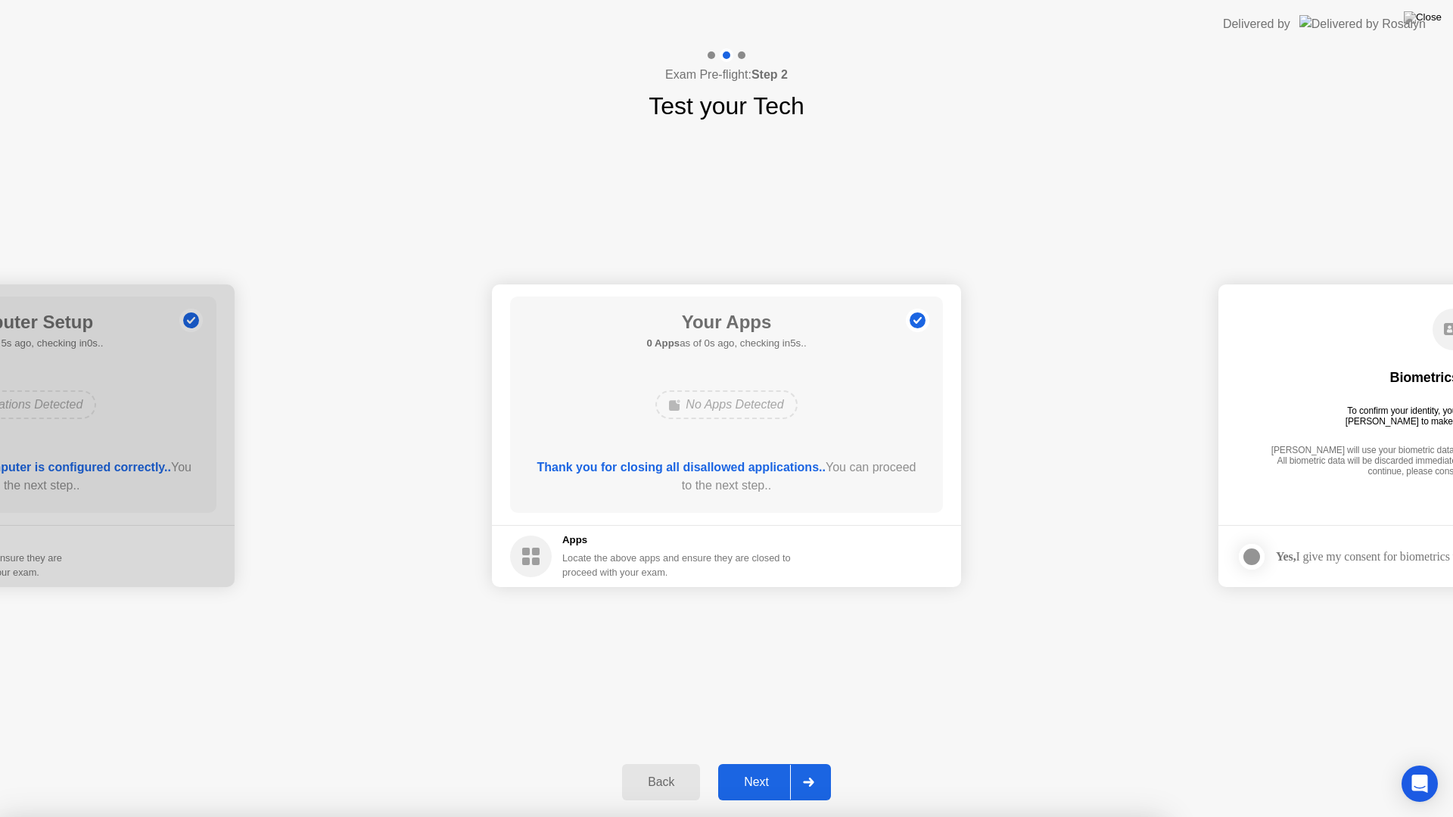
click at [288, 769] on div at bounding box center [726, 817] width 1453 height 0
click at [766, 769] on div "Next" at bounding box center [756, 783] width 67 height 14
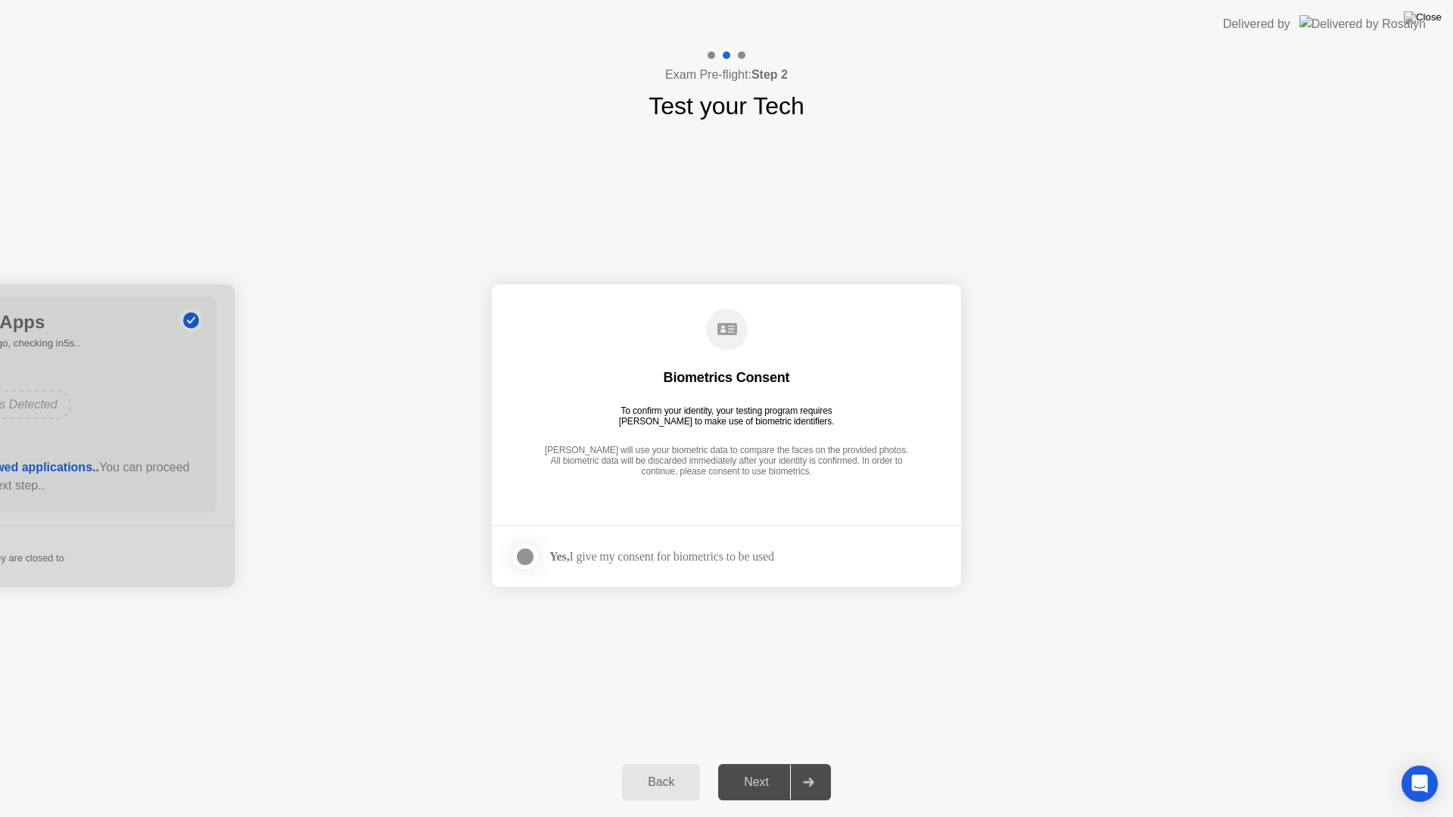
click at [533, 558] on div at bounding box center [525, 557] width 18 height 18
click at [770, 769] on div "Next" at bounding box center [756, 783] width 67 height 14
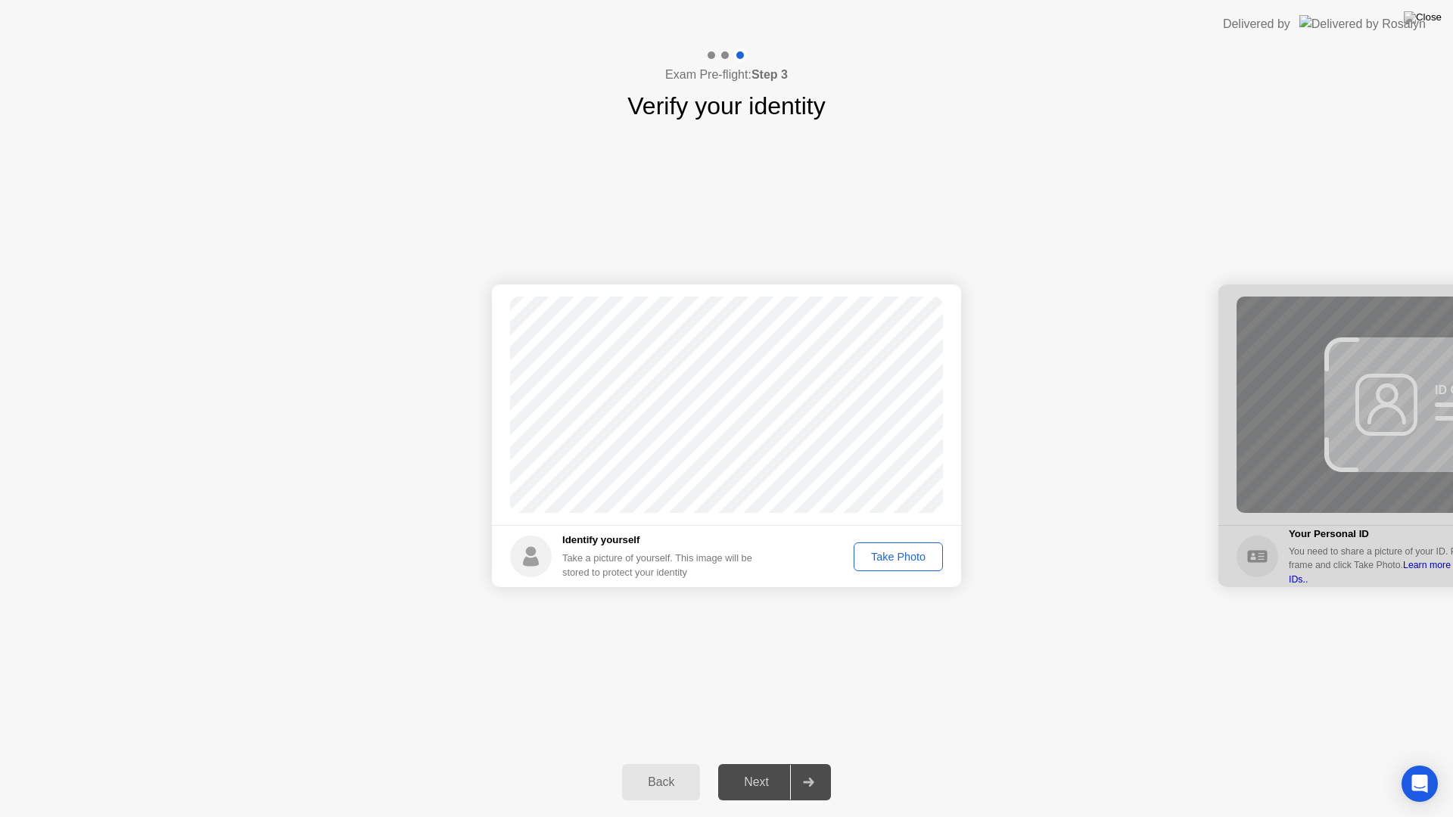
click at [889, 558] on div "Take Photo" at bounding box center [898, 557] width 79 height 12
click at [888, 559] on div "Retake" at bounding box center [907, 557] width 59 height 12
click at [903, 554] on div "Take Photo" at bounding box center [898, 557] width 79 height 12
click at [767, 769] on div "Next" at bounding box center [756, 783] width 67 height 14
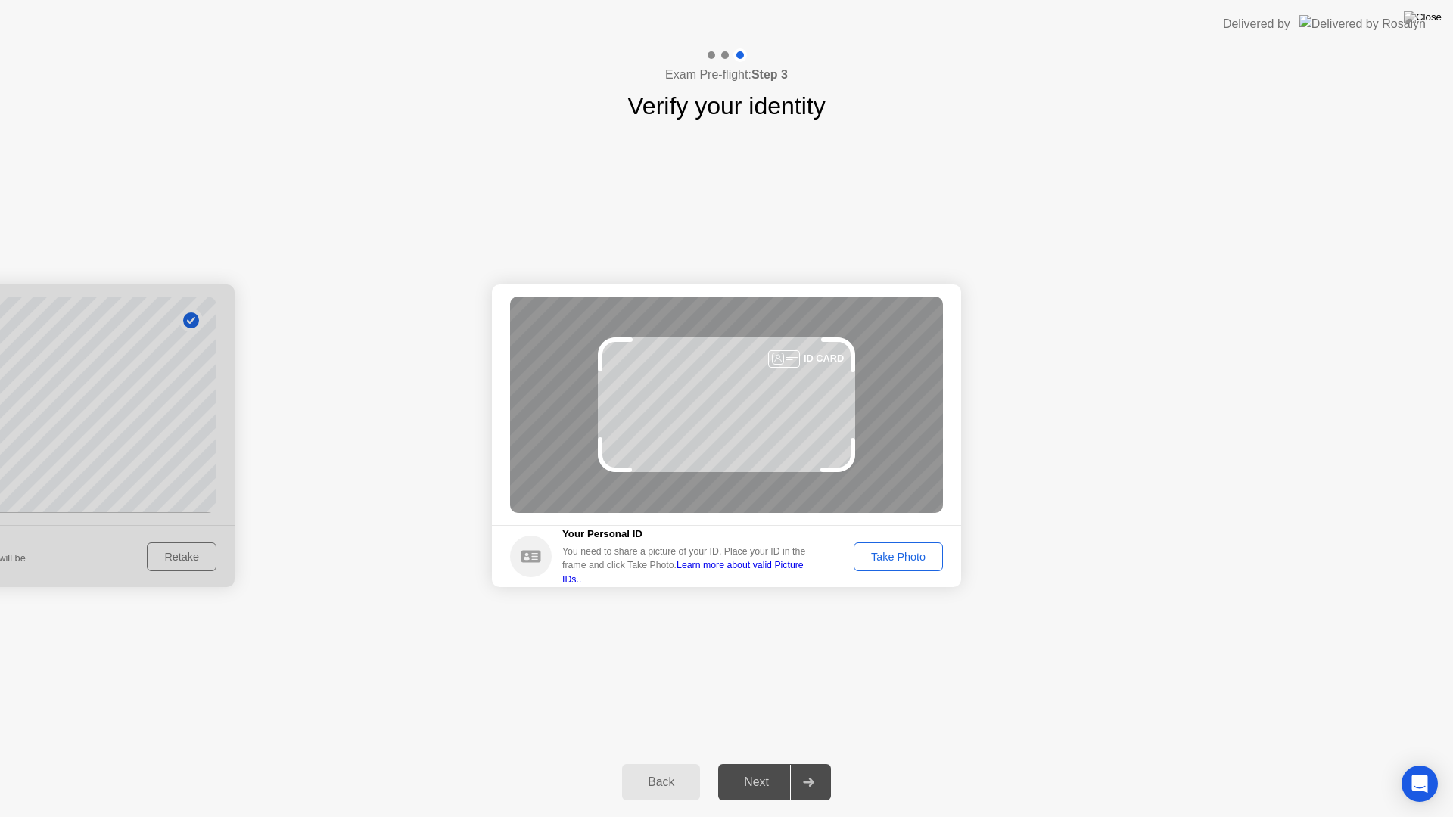
click at [914, 563] on div "Take Photo" at bounding box center [898, 557] width 79 height 12
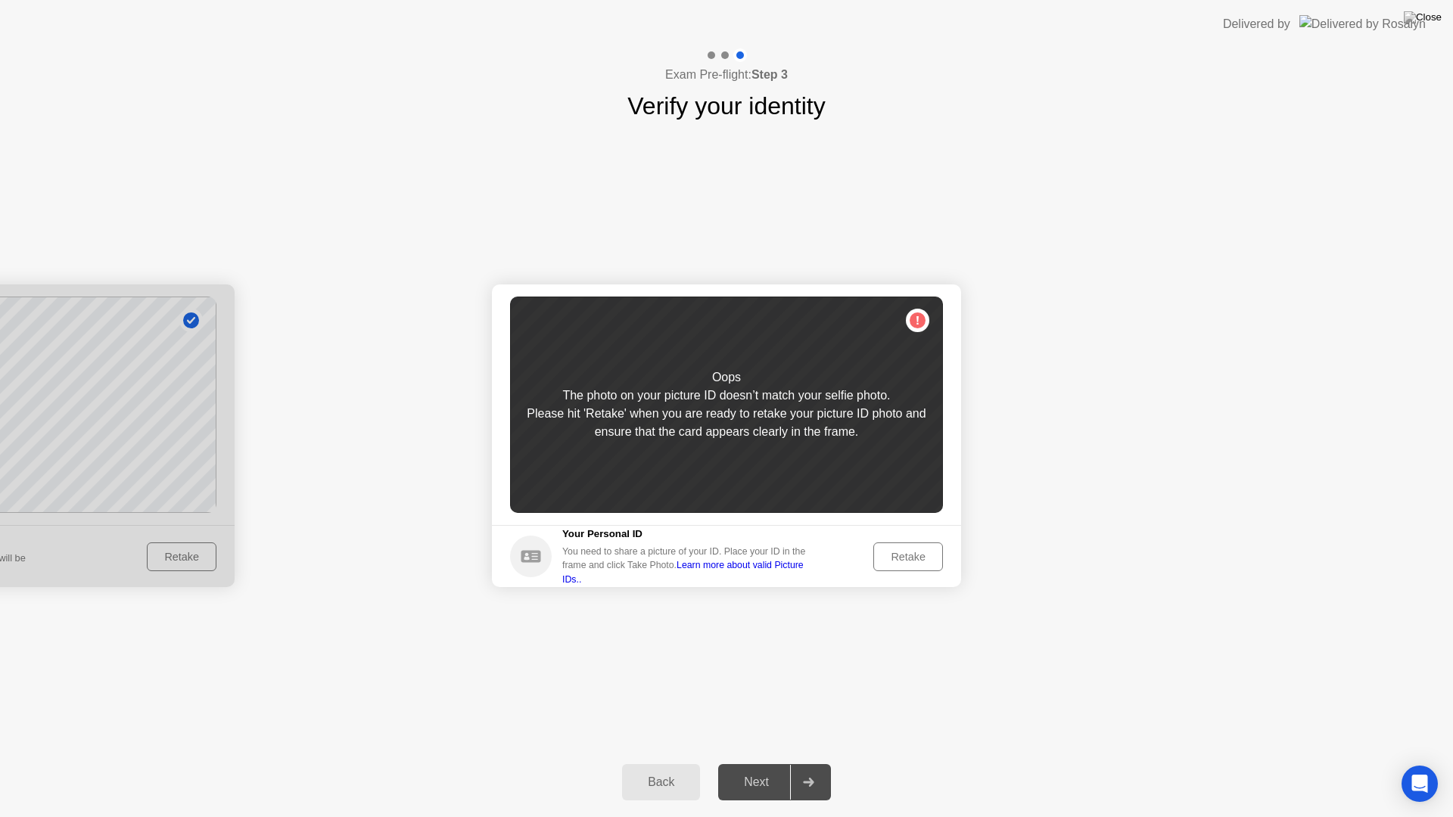
click at [909, 551] on div "Retake" at bounding box center [907, 557] width 59 height 12
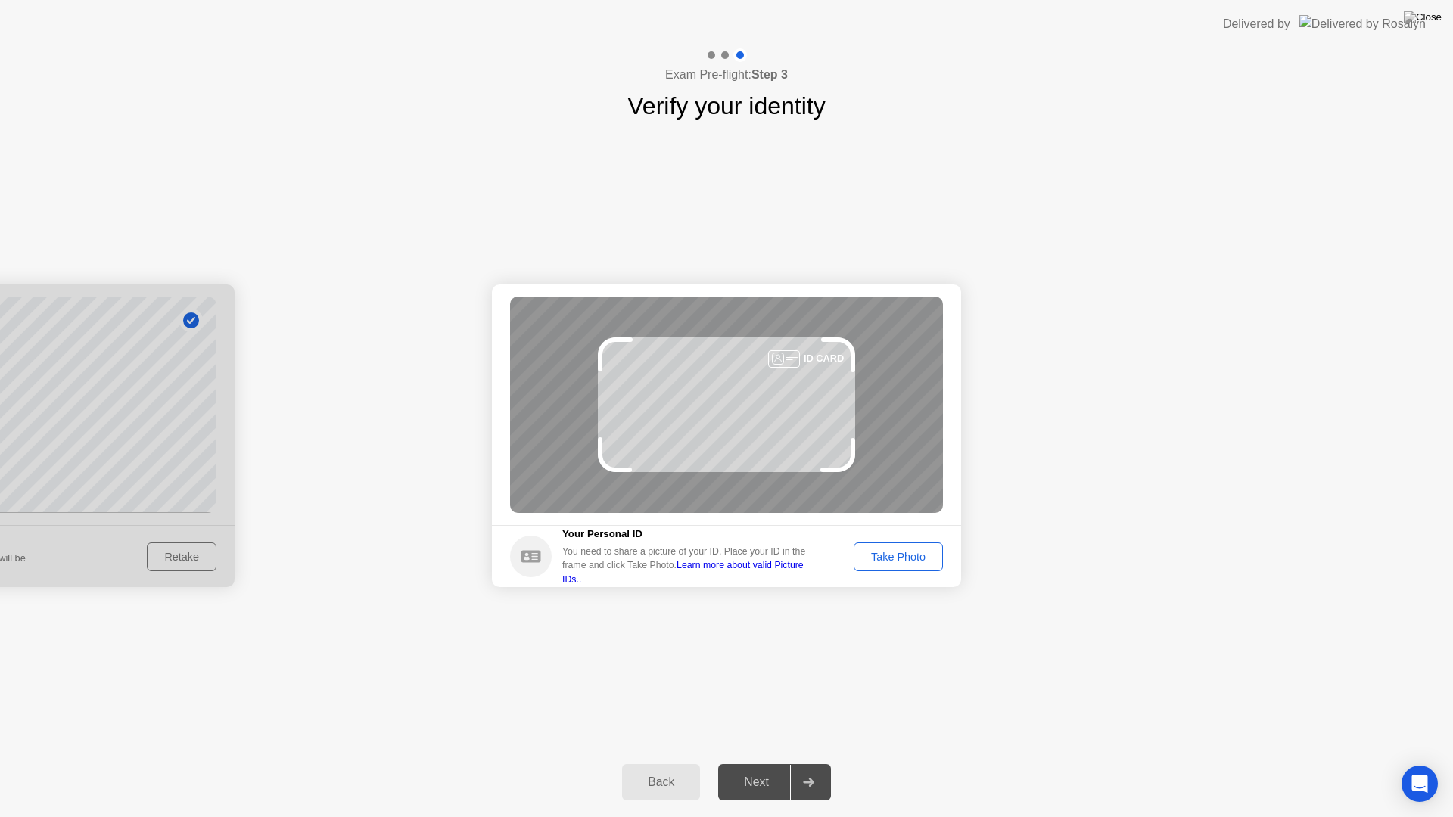
click at [919, 560] on div "Take Photo" at bounding box center [898, 557] width 79 height 12
